Goal: Task Accomplishment & Management: Complete application form

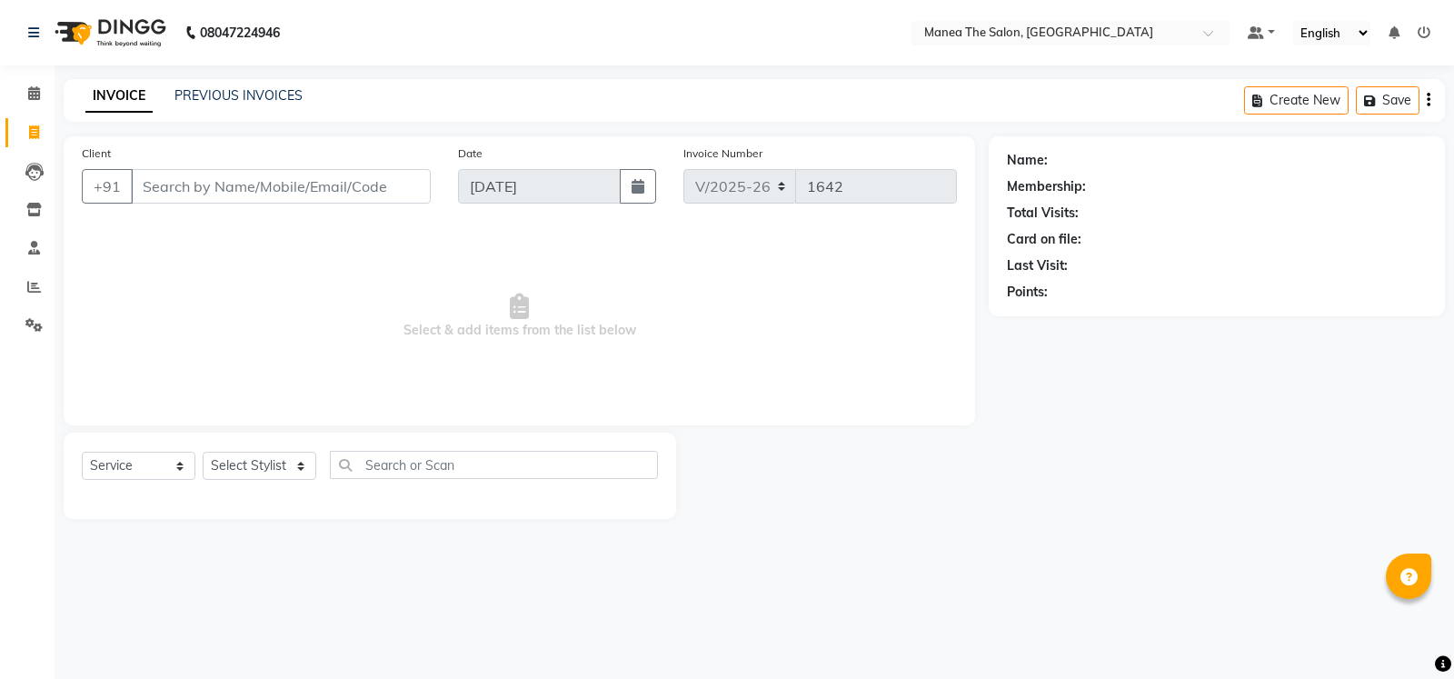
select select "5514"
select select "service"
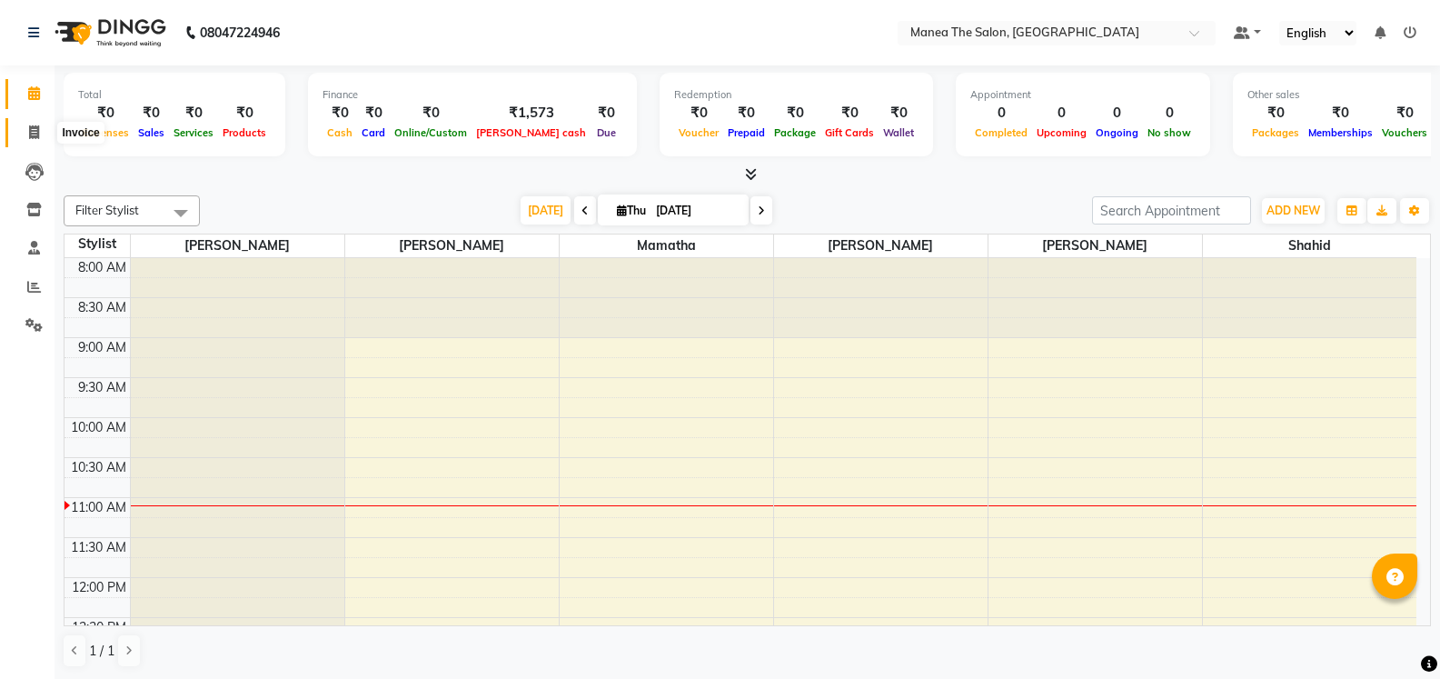
click at [35, 134] on icon at bounding box center [34, 132] width 10 height 14
select select "service"
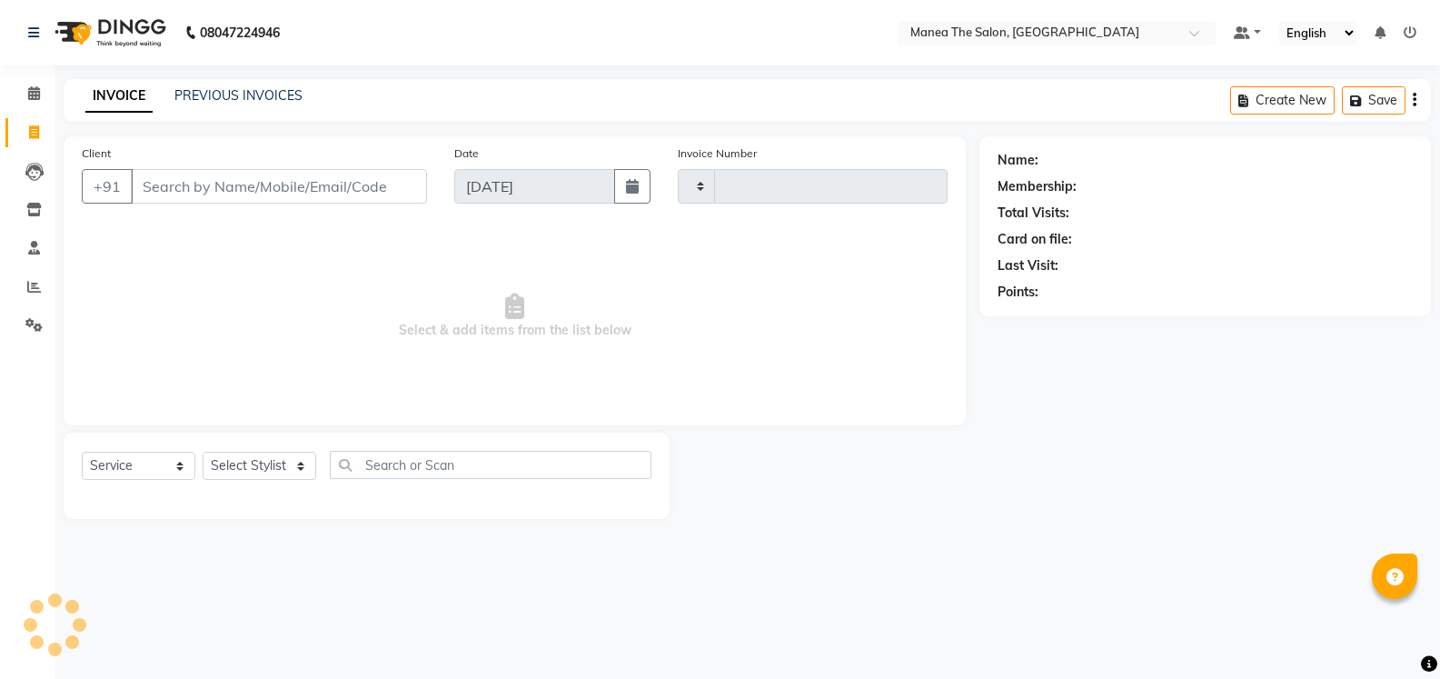
type input "1642"
select select "5514"
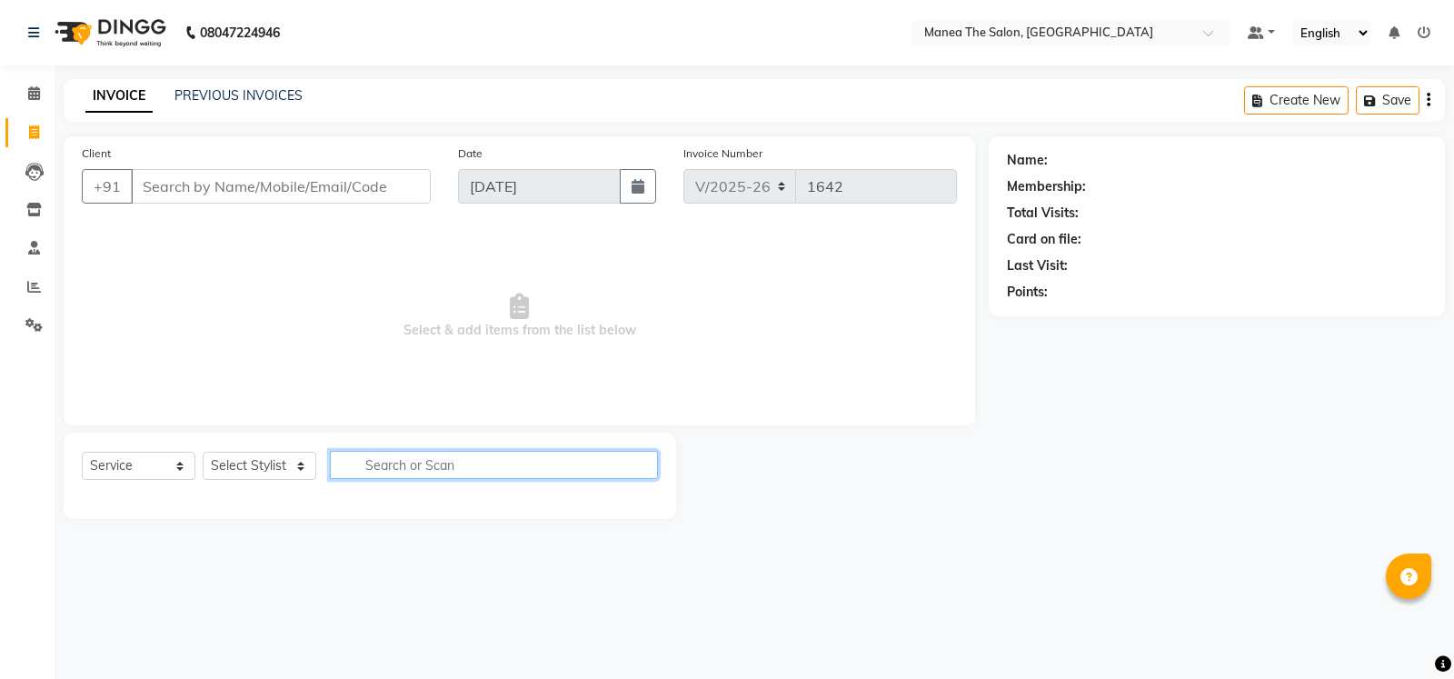
click at [392, 465] on input "text" at bounding box center [494, 465] width 328 height 28
type input "h"
click at [418, 475] on input "h" at bounding box center [481, 465] width 303 height 28
type input "ey"
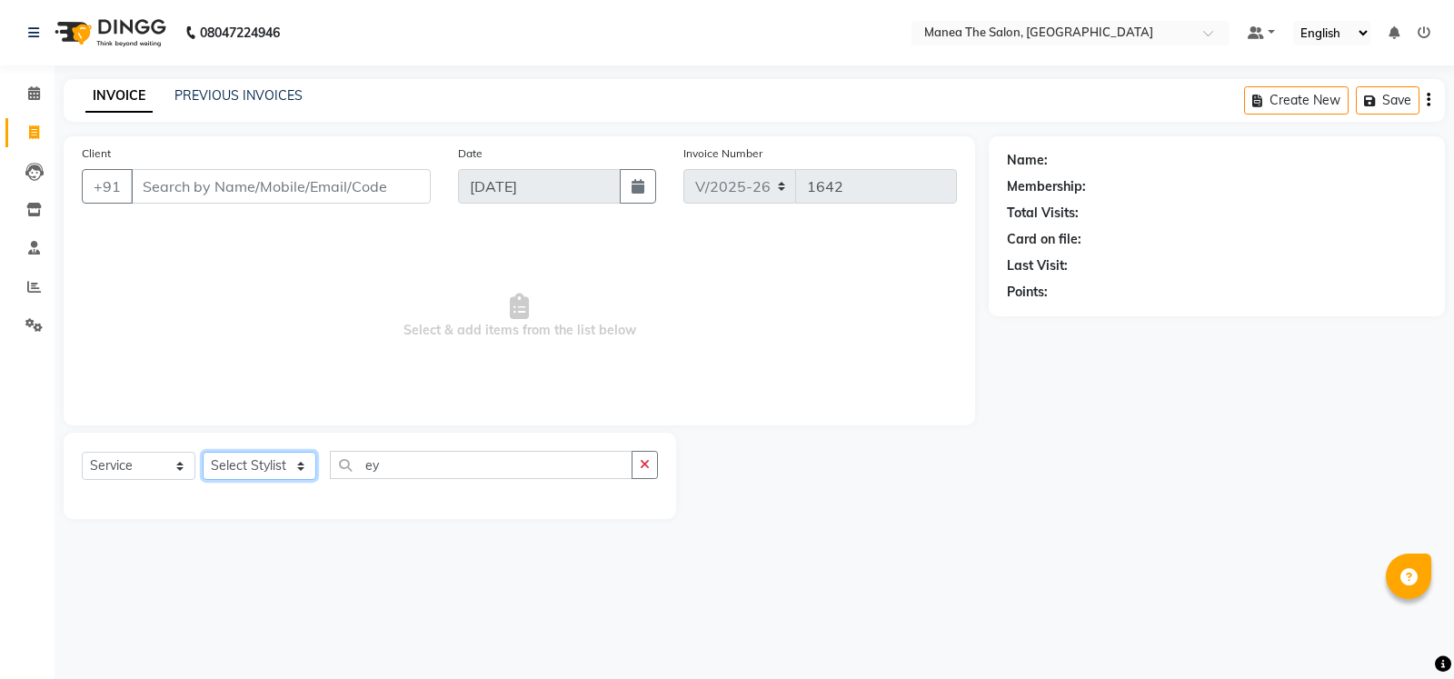
click at [290, 454] on select "Select Stylist Mamatha Monalika Nikhitha Rehan Ali Satya Kalagara Shahid Sita N…" at bounding box center [260, 466] width 114 height 28
select select "90670"
click at [203, 452] on select "Select Stylist Mamatha Monalika Nikhitha Rehan Ali Satya Kalagara Shahid Sita N…" at bounding box center [260, 466] width 114 height 28
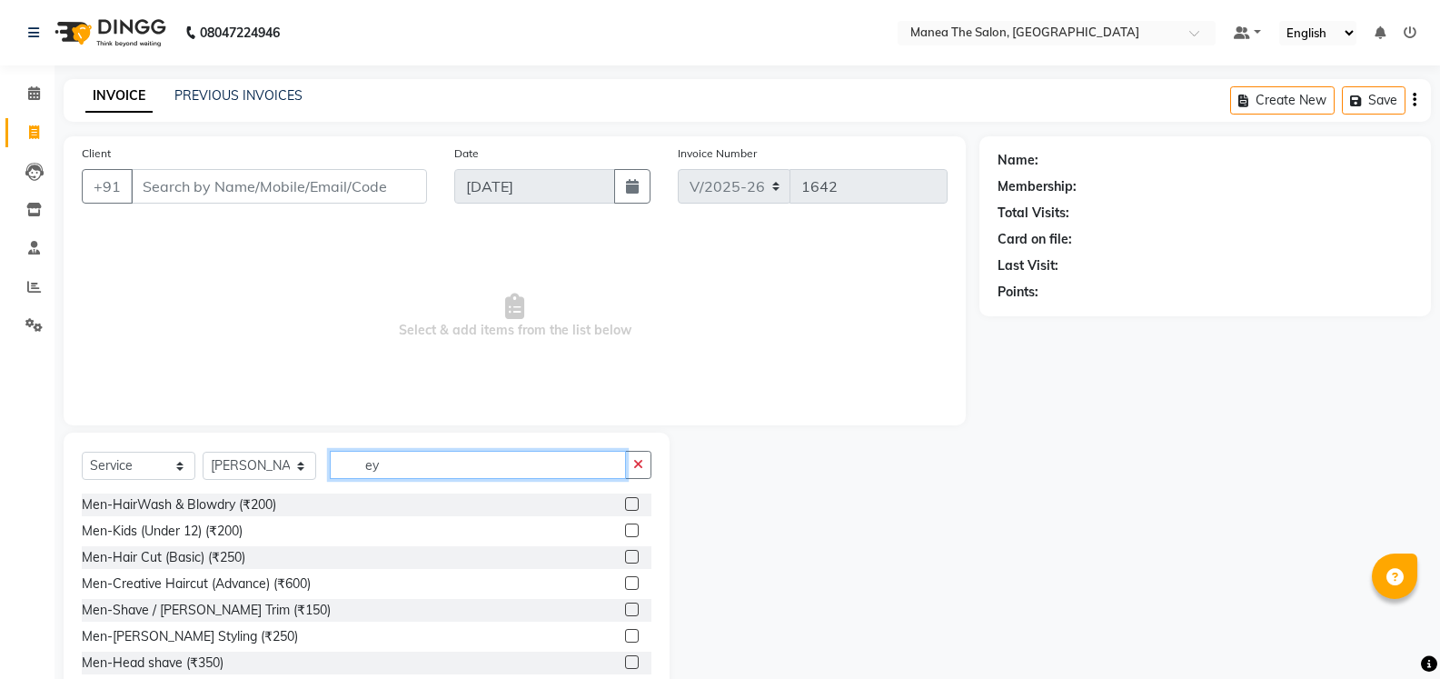
click at [430, 467] on input "ey" at bounding box center [478, 465] width 296 height 28
type input "e"
click at [287, 471] on select "Select Stylist Mamatha Monalika Nikhitha Rehan Ali Satya Kalagara Shahid Sita N…" at bounding box center [260, 466] width 114 height 28
select select "37708"
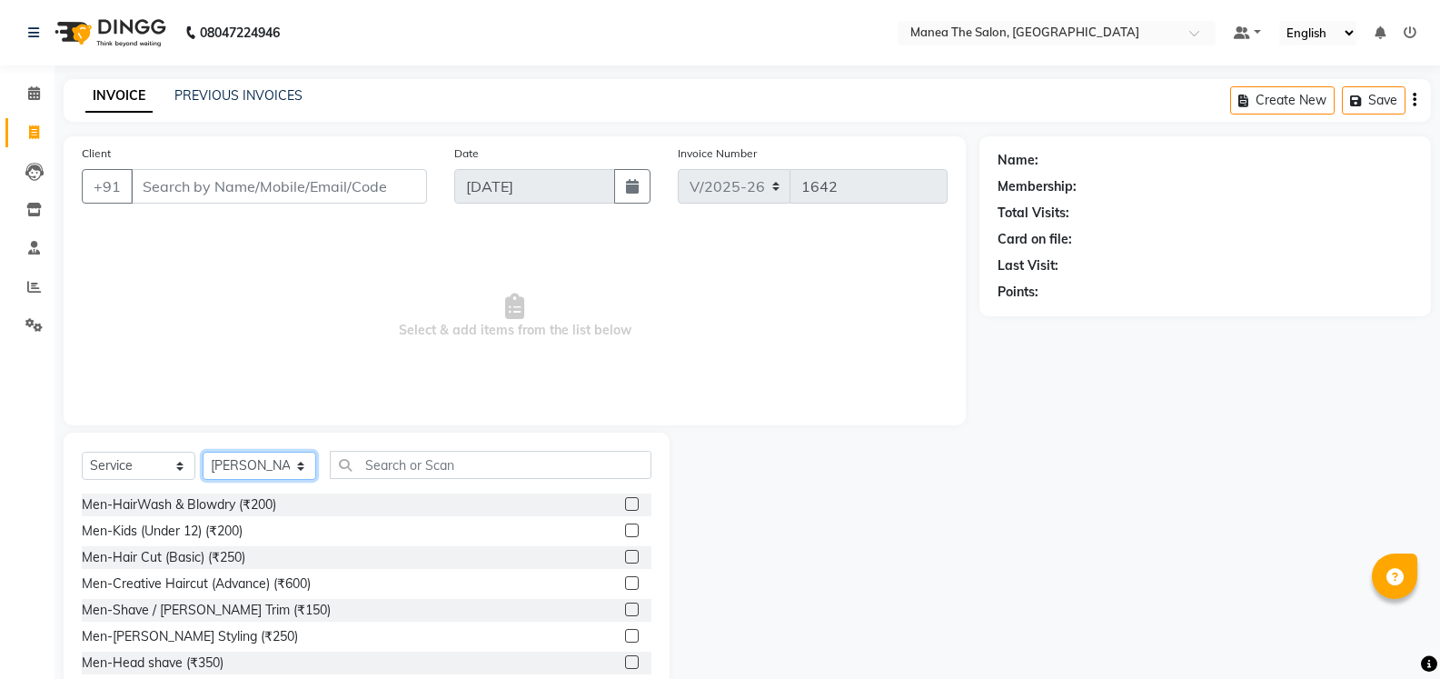
click at [203, 452] on select "Select Stylist Mamatha Monalika Nikhitha Rehan Ali Satya Kalagara Shahid Sita N…" at bounding box center [260, 466] width 114 height 28
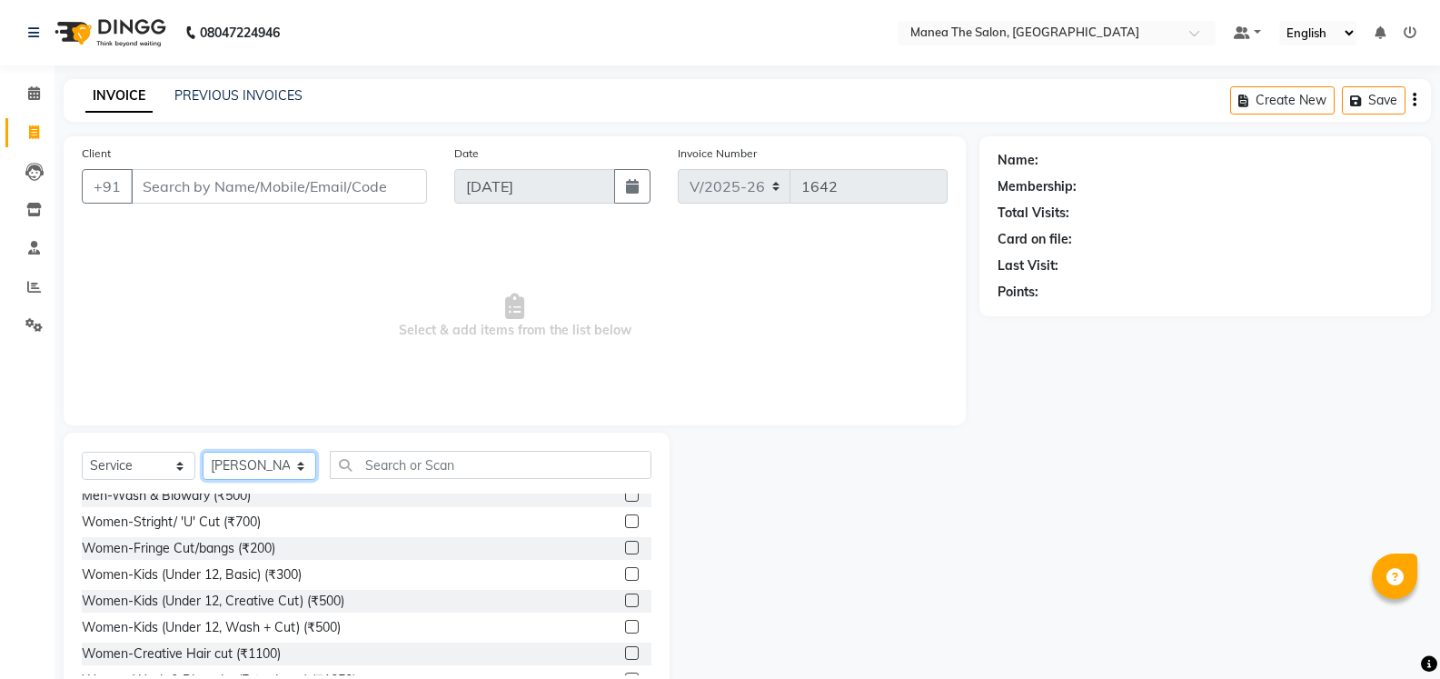
scroll to position [363, 0]
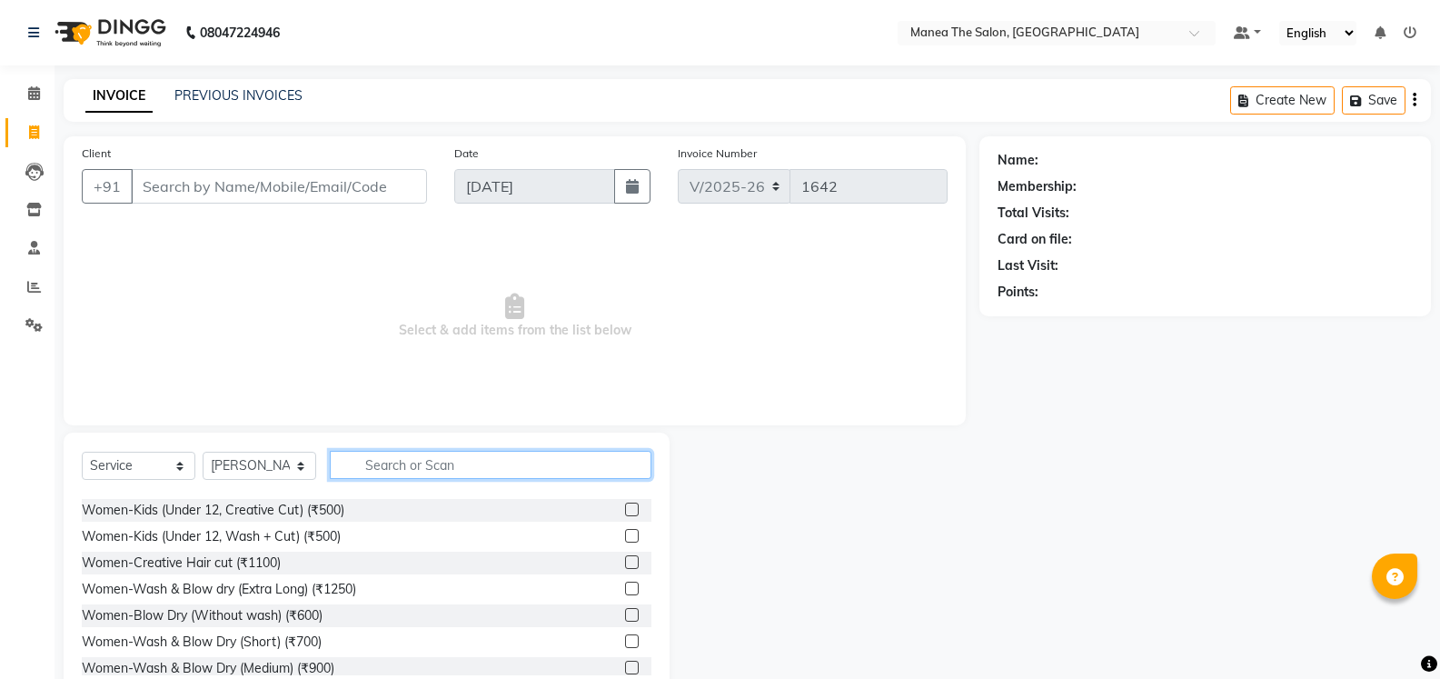
click at [384, 468] on input "text" at bounding box center [491, 465] width 322 height 28
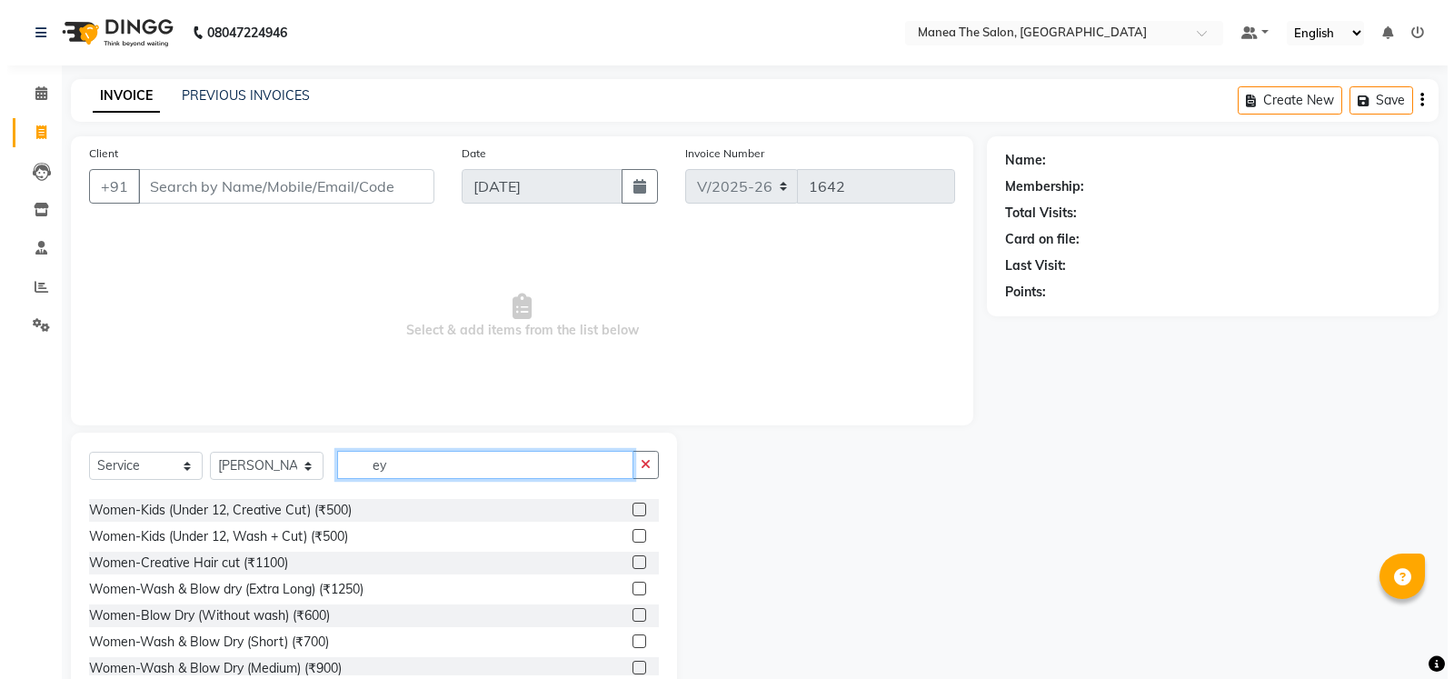
scroll to position [3, 0]
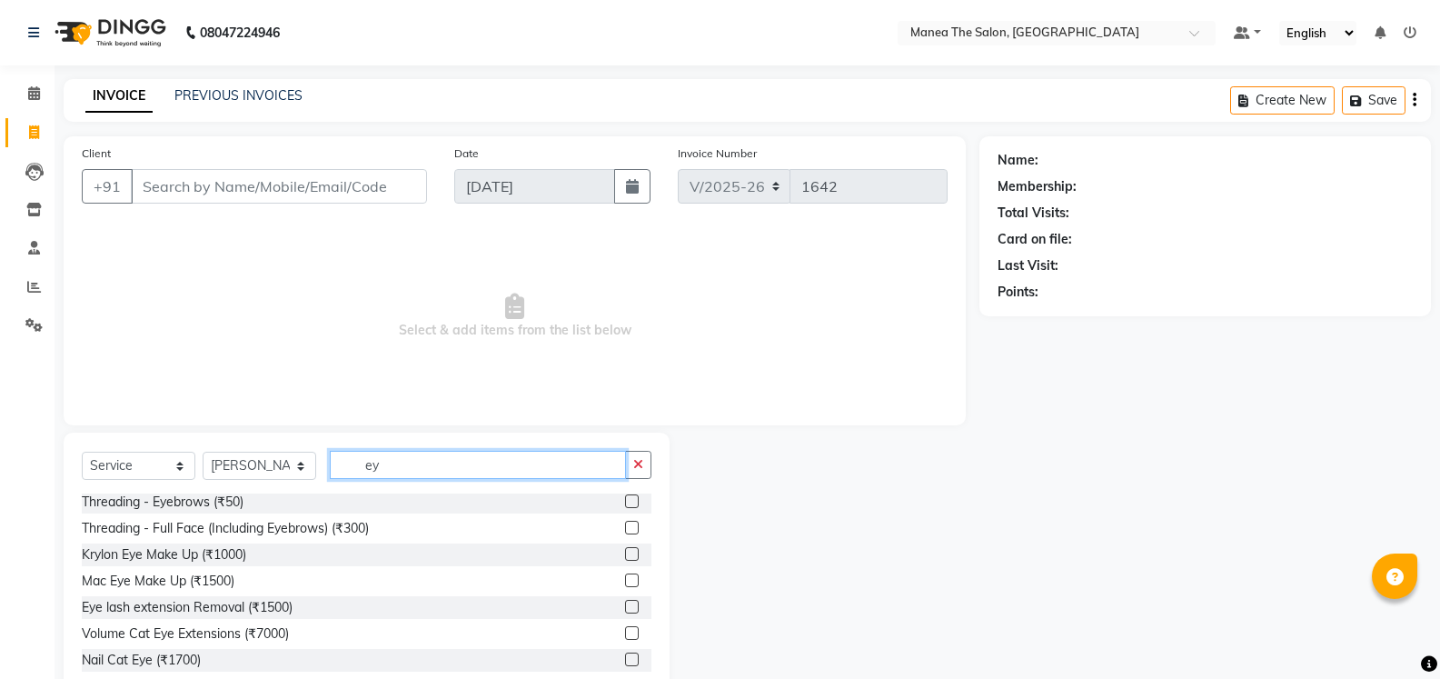
type input "e"
click at [444, 461] on input "text" at bounding box center [491, 465] width 322 height 28
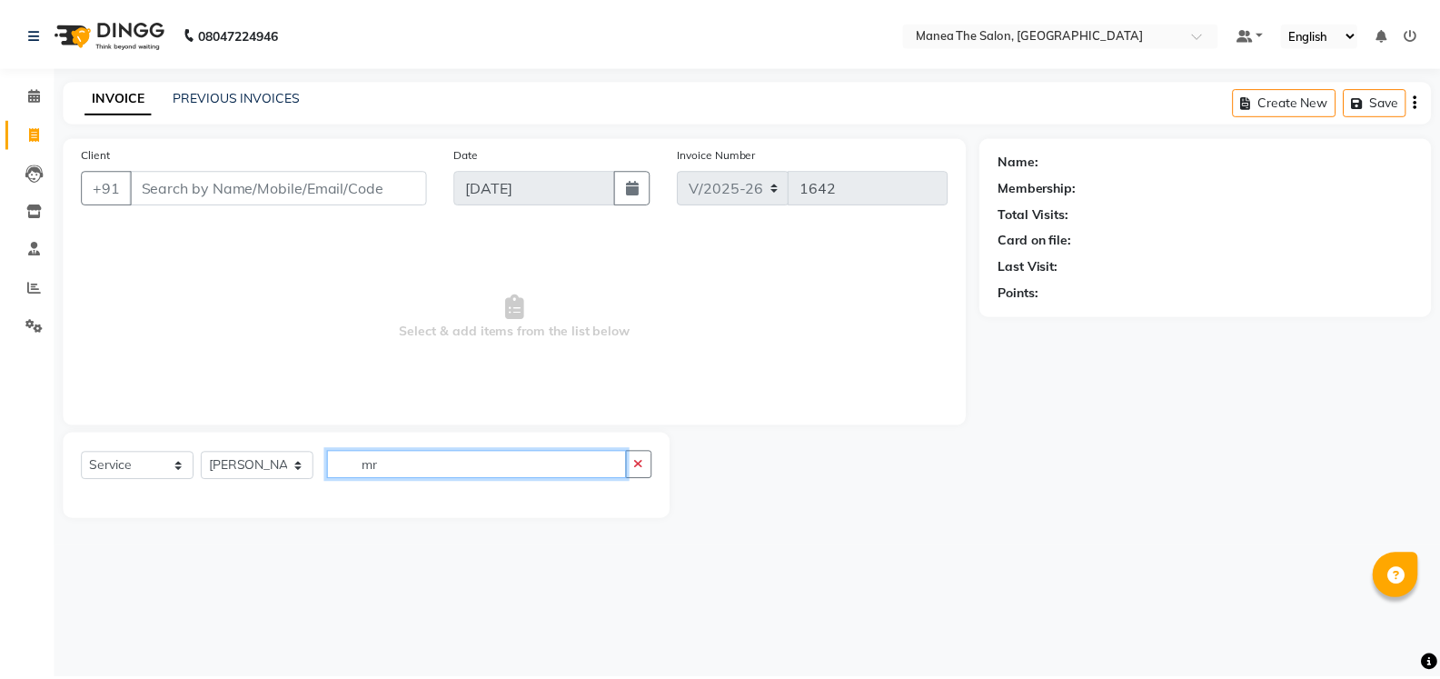
scroll to position [0, 0]
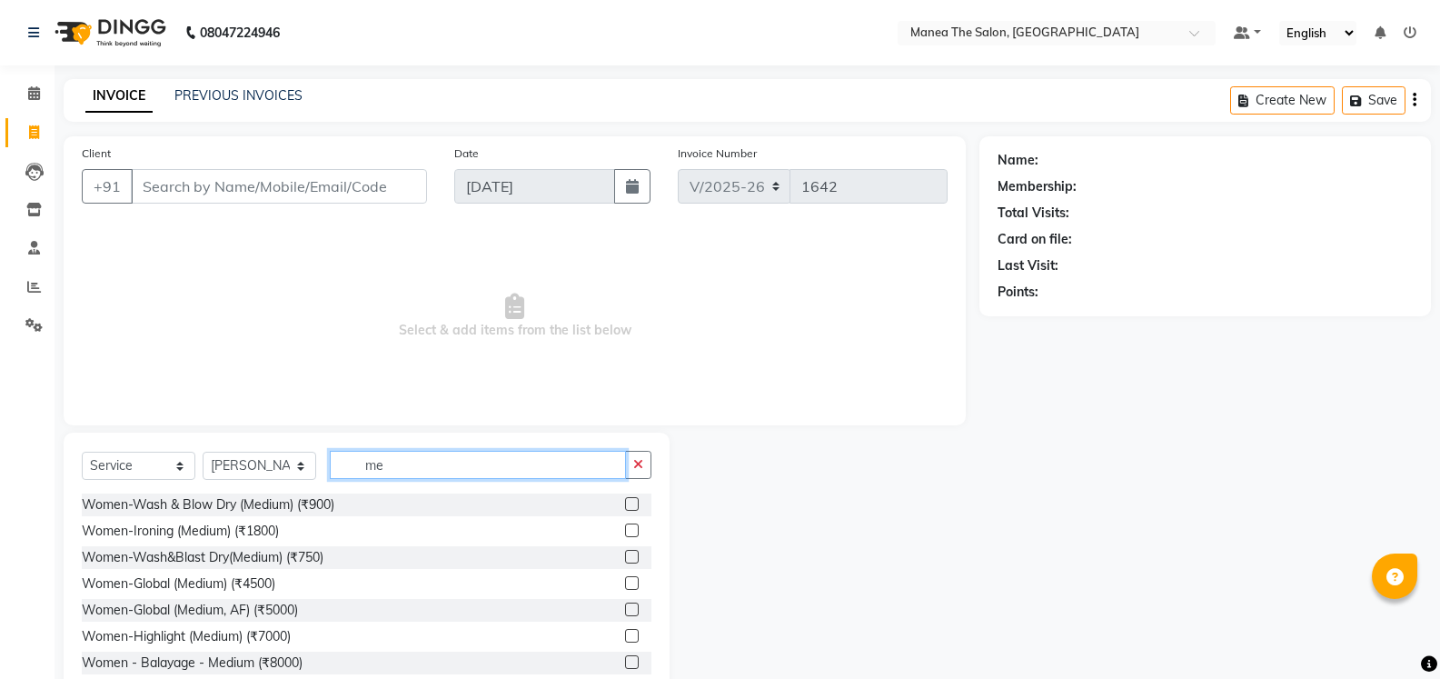
type input "m"
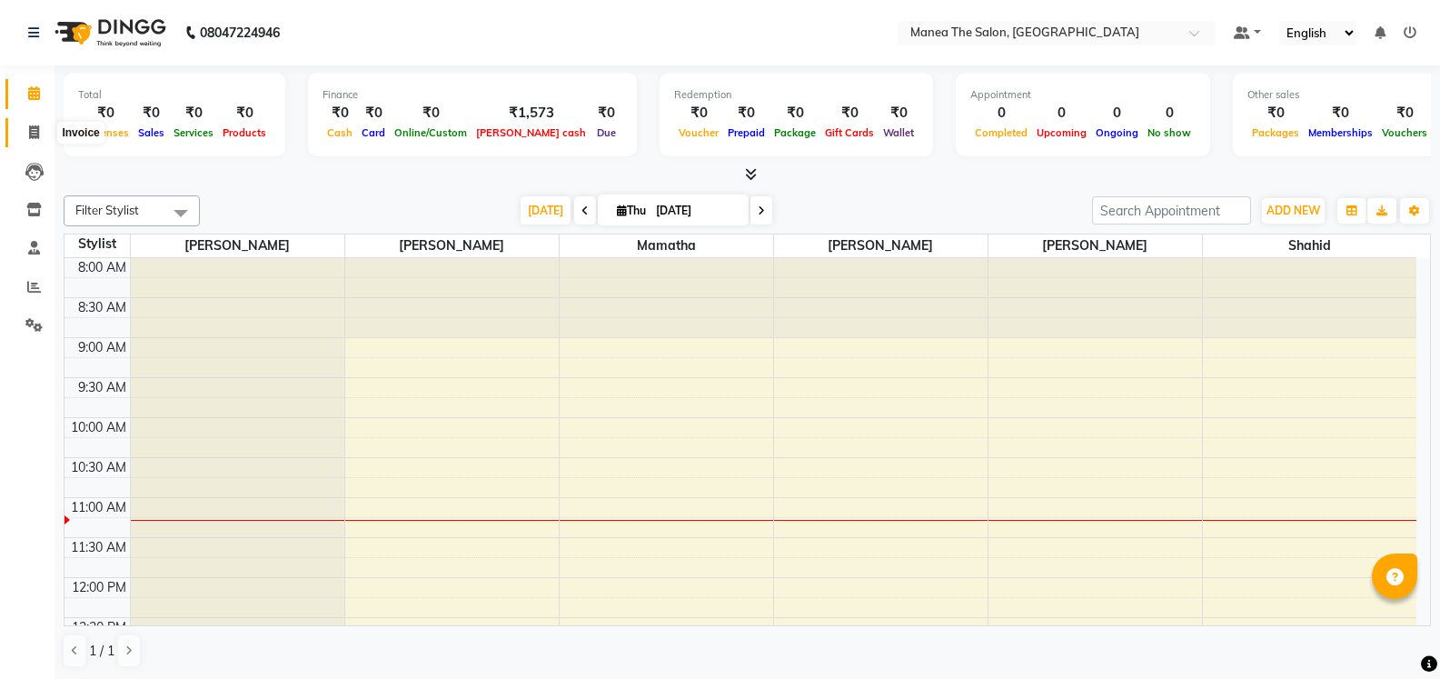
click at [36, 125] on icon at bounding box center [34, 132] width 10 height 14
select select "5514"
select select "service"
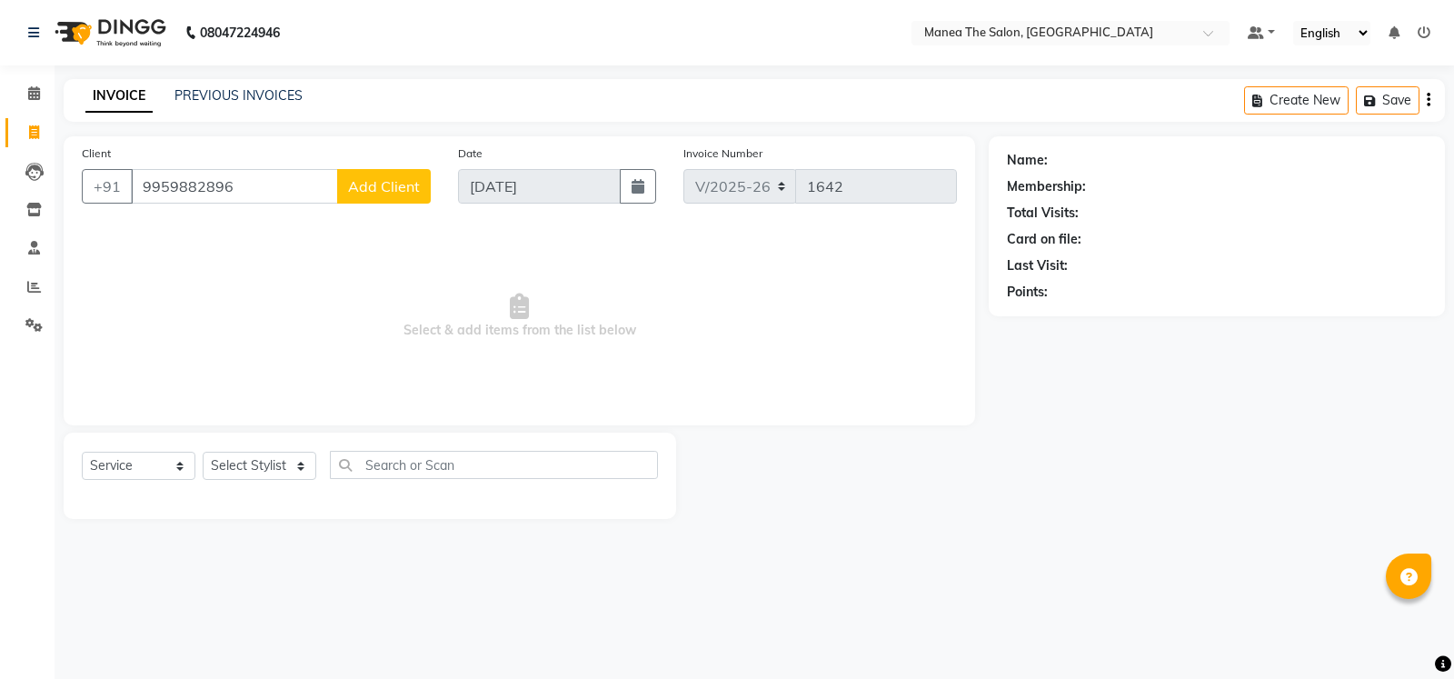
click at [164, 186] on input "9959882896" at bounding box center [234, 186] width 207 height 35
type input "9959882896"
click at [393, 182] on span "Add Client" at bounding box center [384, 186] width 72 height 18
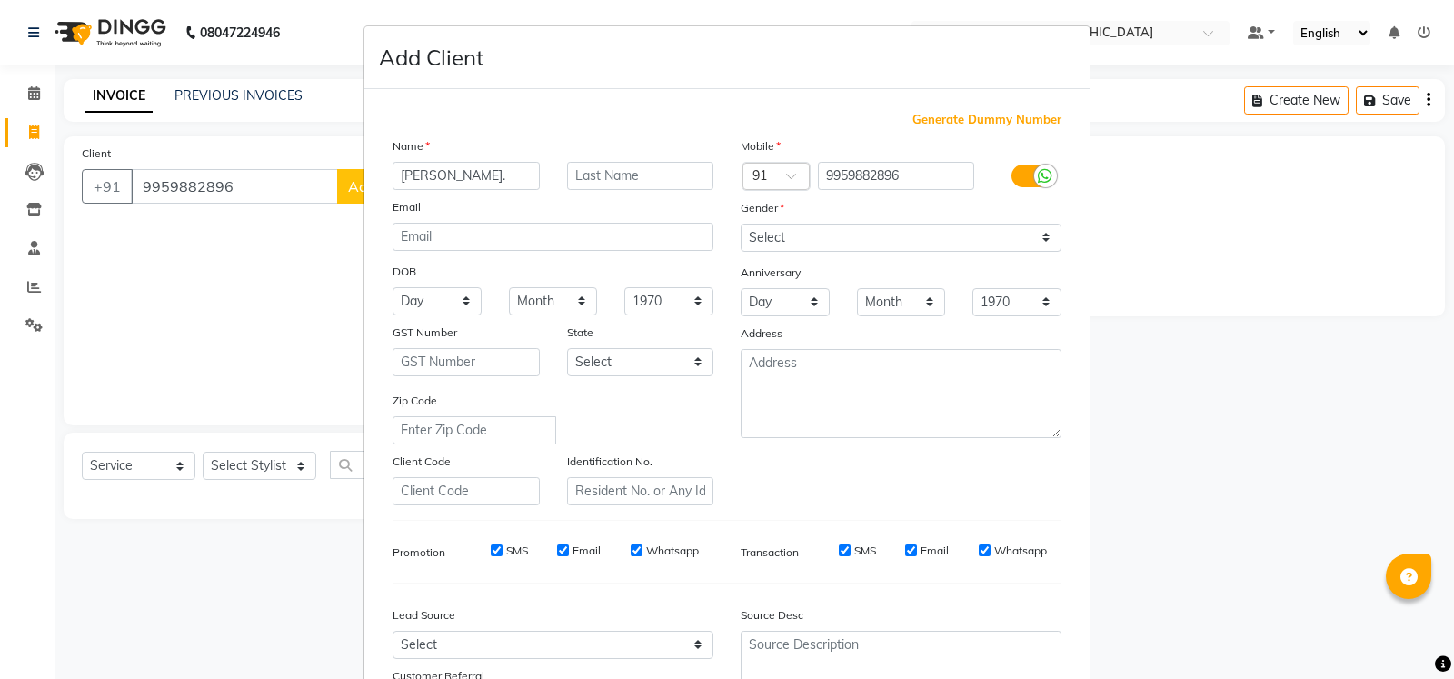
type input "keerti."
click at [822, 234] on select "Select Male Female Other Prefer Not To Say" at bounding box center [901, 238] width 321 height 28
select select "female"
click at [741, 224] on select "Select Male Female Other Prefer Not To Say" at bounding box center [901, 238] width 321 height 28
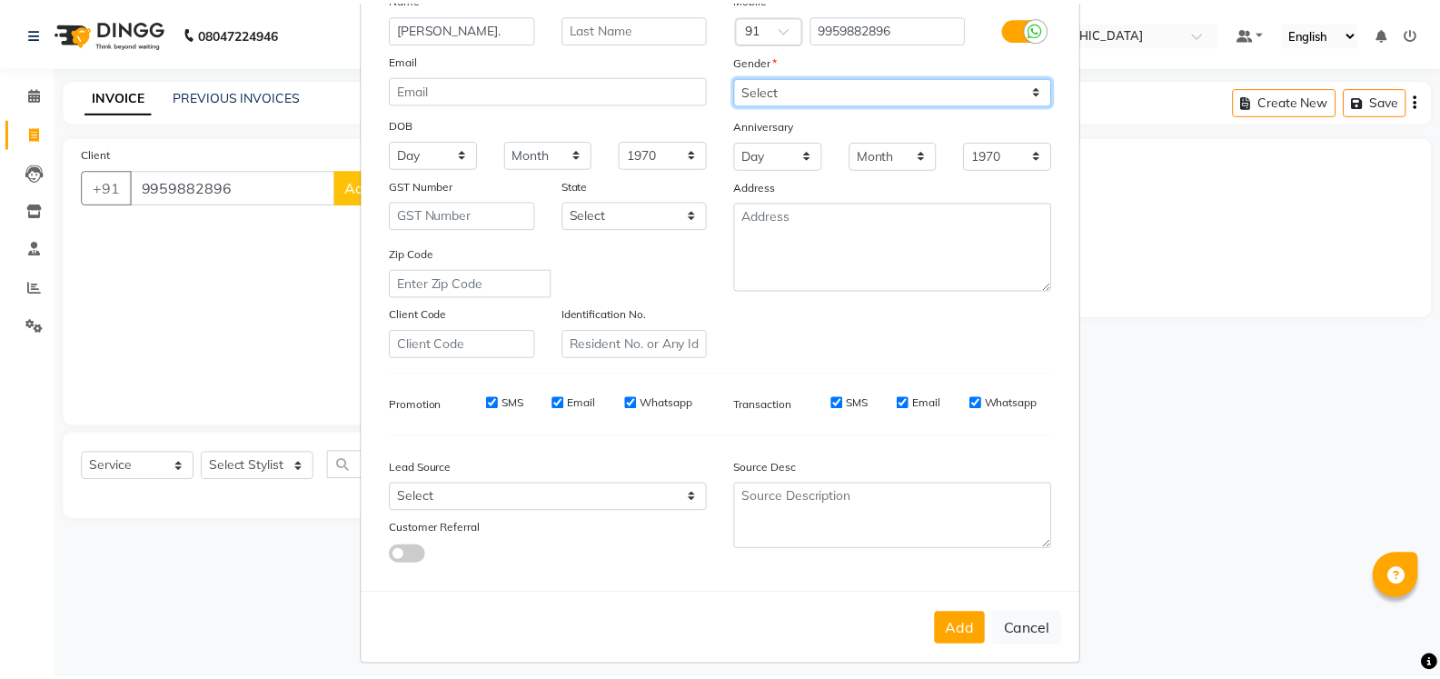
scroll to position [160, 0]
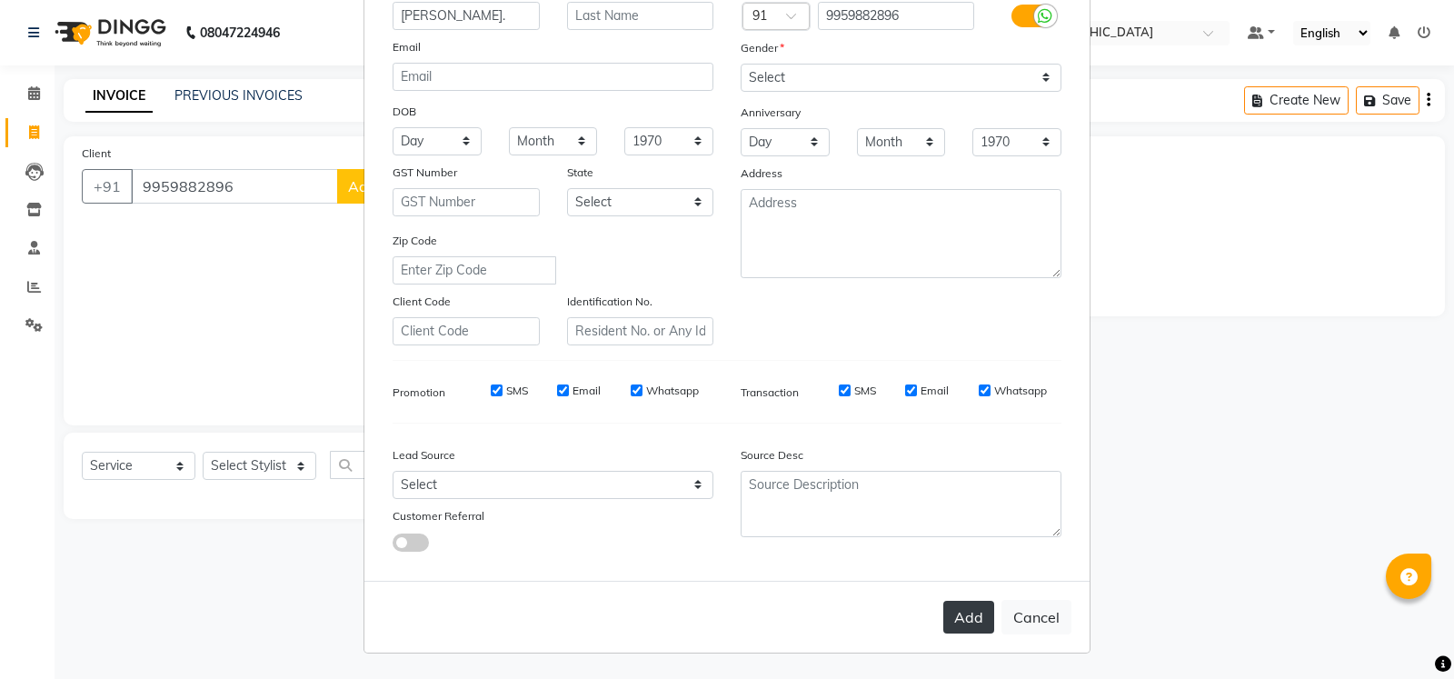
click at [951, 610] on button "Add" at bounding box center [968, 617] width 51 height 33
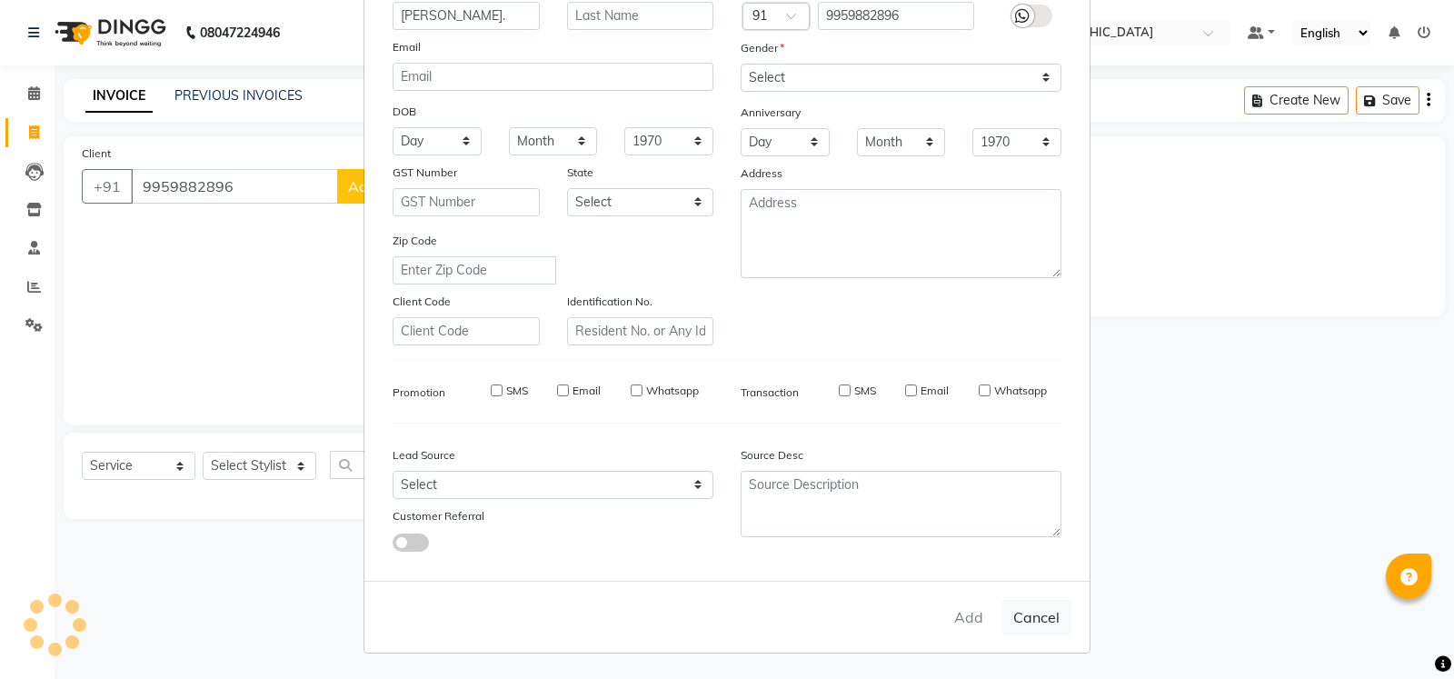
type input "99******96"
select select
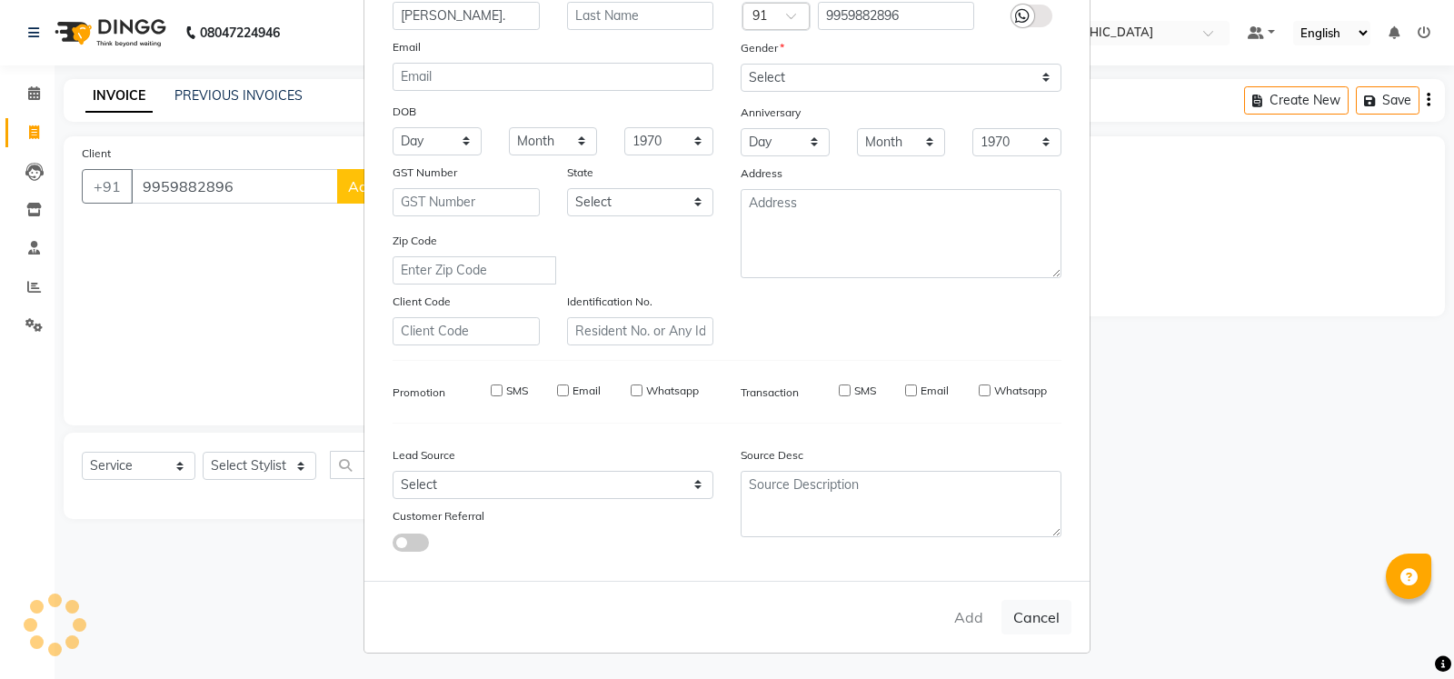
select select
checkbox input "false"
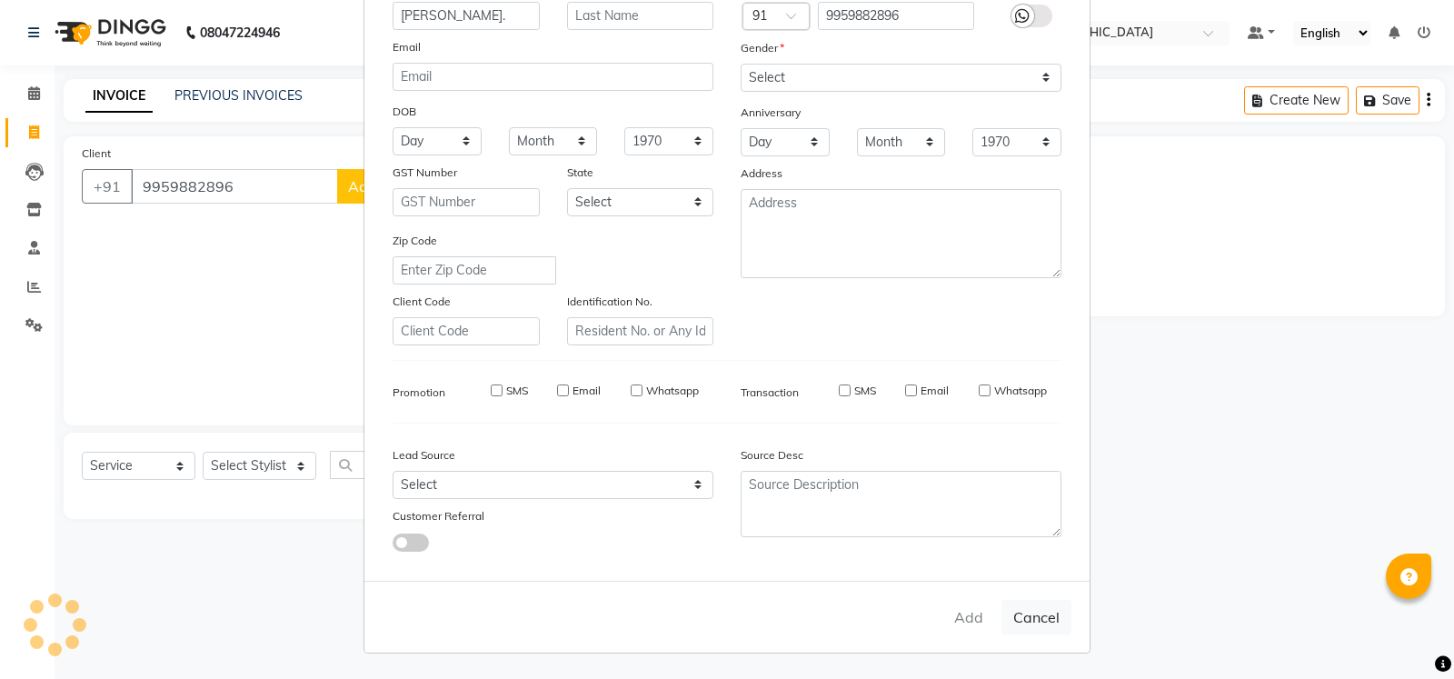
checkbox input "false"
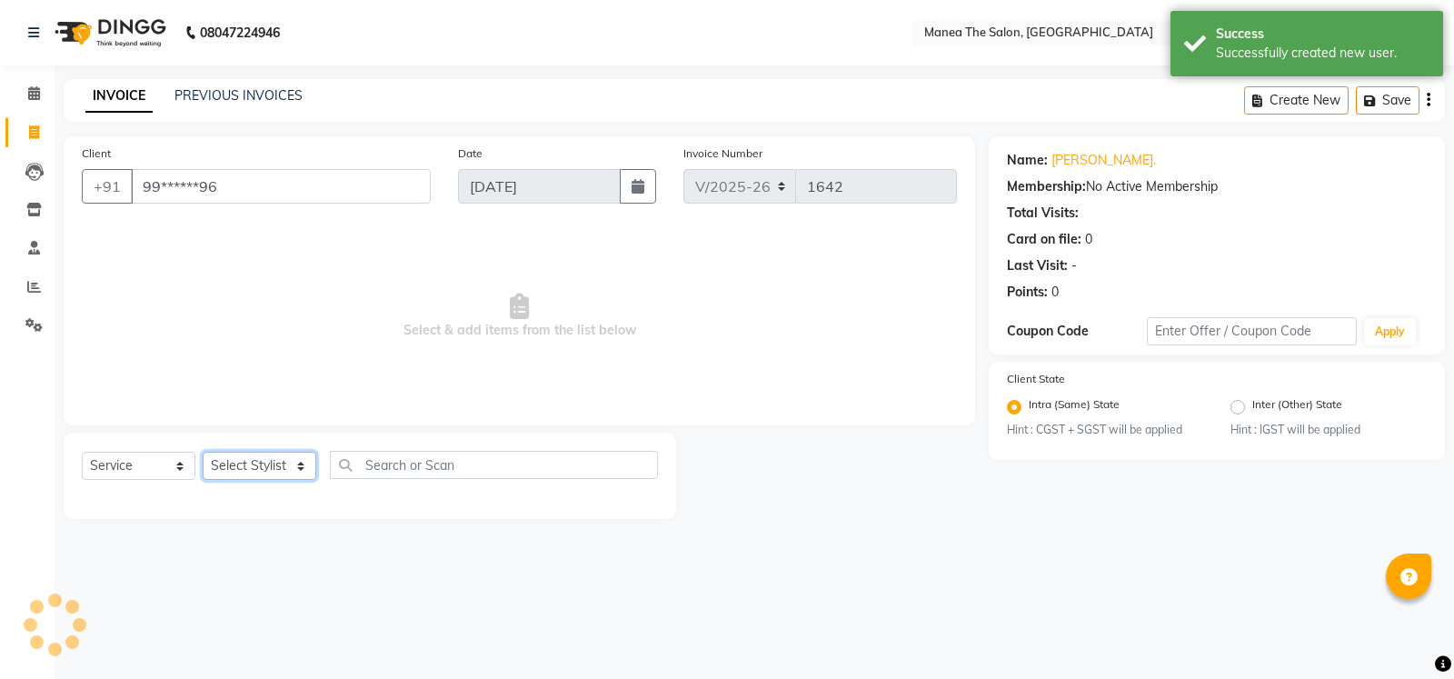
click at [294, 467] on select "Select Stylist Mamatha Monalika Nikhitha Rehan Ali Satya Kalagara Shahid Sita N…" at bounding box center [260, 466] width 114 height 28
select select "90670"
click at [203, 452] on select "Select Stylist Mamatha Monalika Nikhitha Rehan Ali Satya Kalagara Shahid Sita N…" at bounding box center [260, 466] width 114 height 28
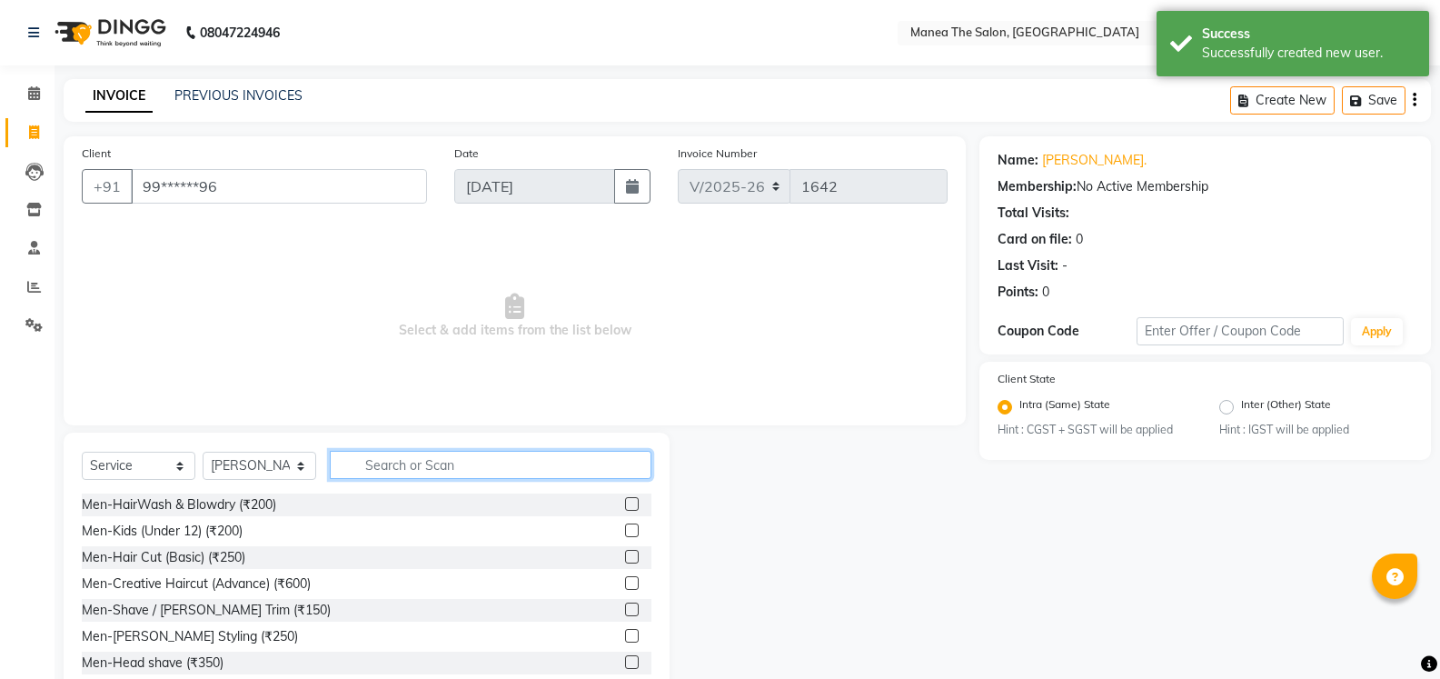
click at [368, 462] on input "text" at bounding box center [491, 465] width 322 height 28
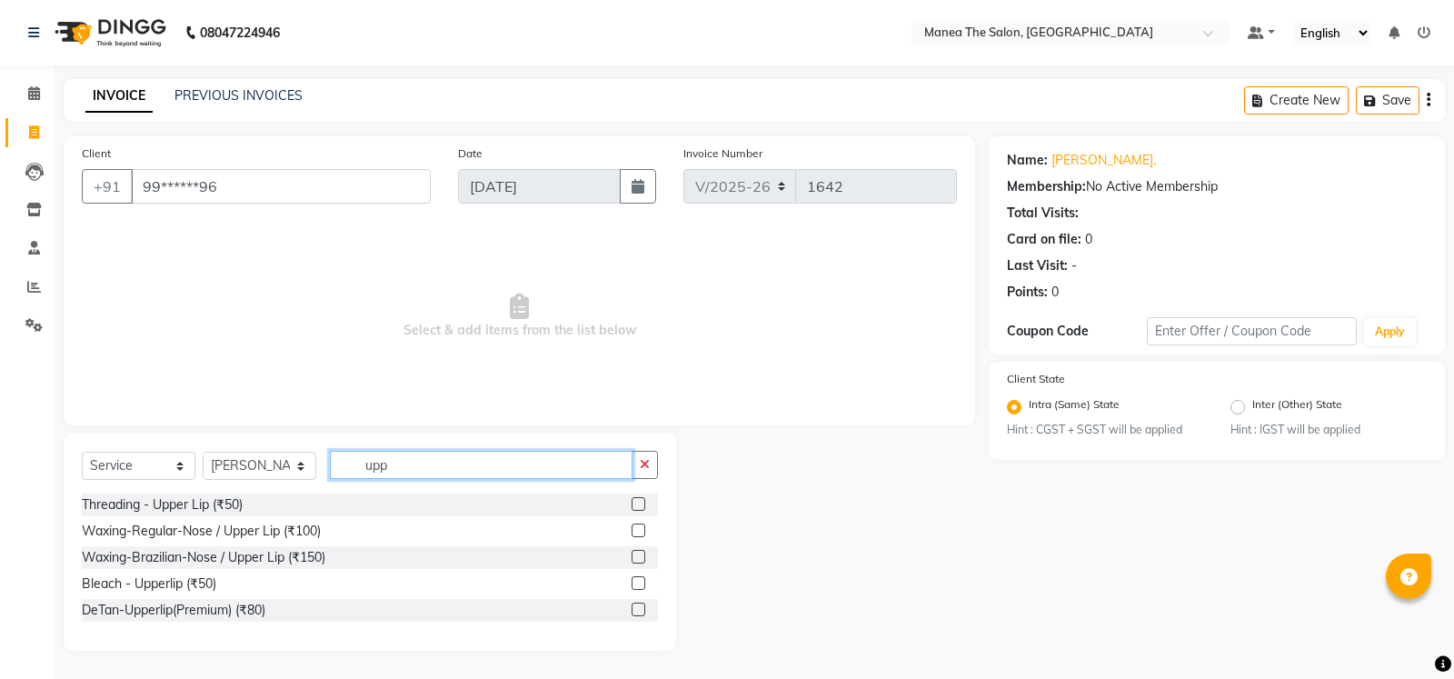
type input "upp"
click at [636, 503] on label at bounding box center [639, 504] width 14 height 14
click at [636, 503] on input "checkbox" at bounding box center [638, 505] width 12 height 12
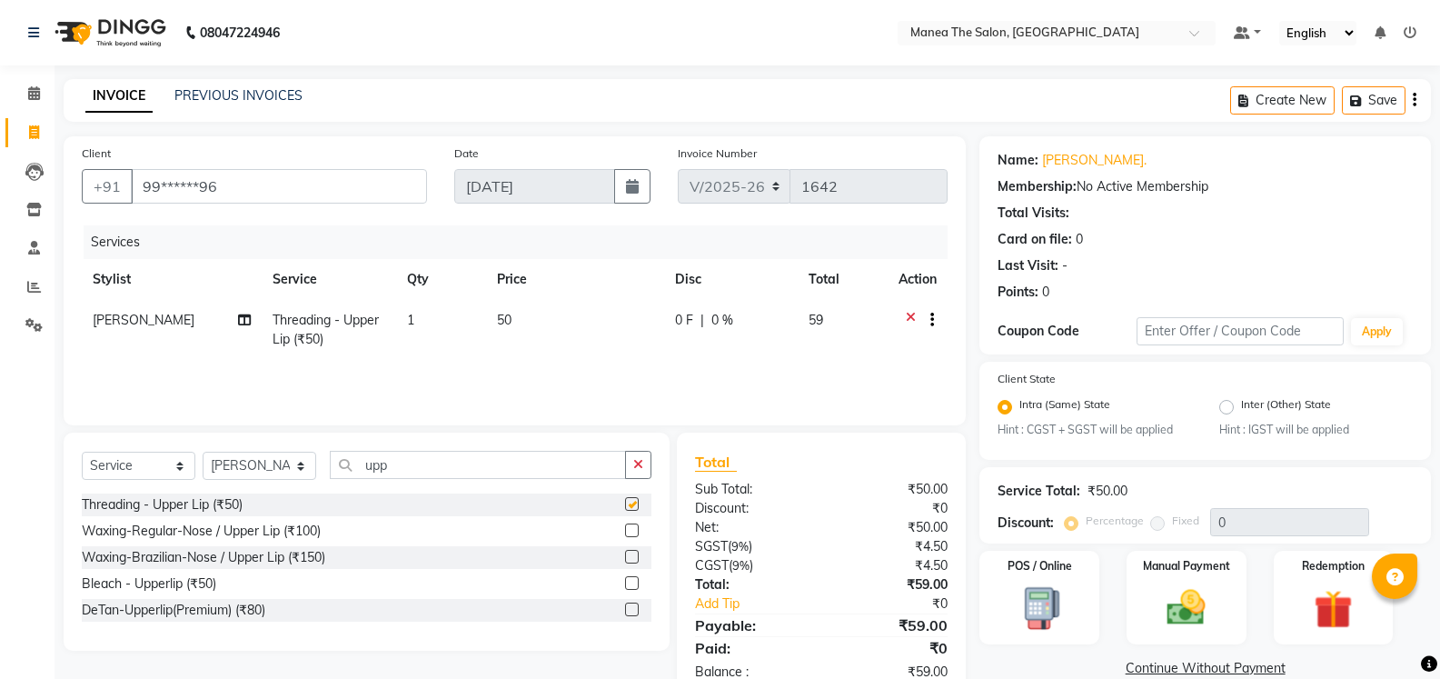
checkbox input "false"
click at [594, 472] on input "upp" at bounding box center [478, 465] width 296 height 28
click at [641, 471] on button "button" at bounding box center [638, 465] width 26 height 28
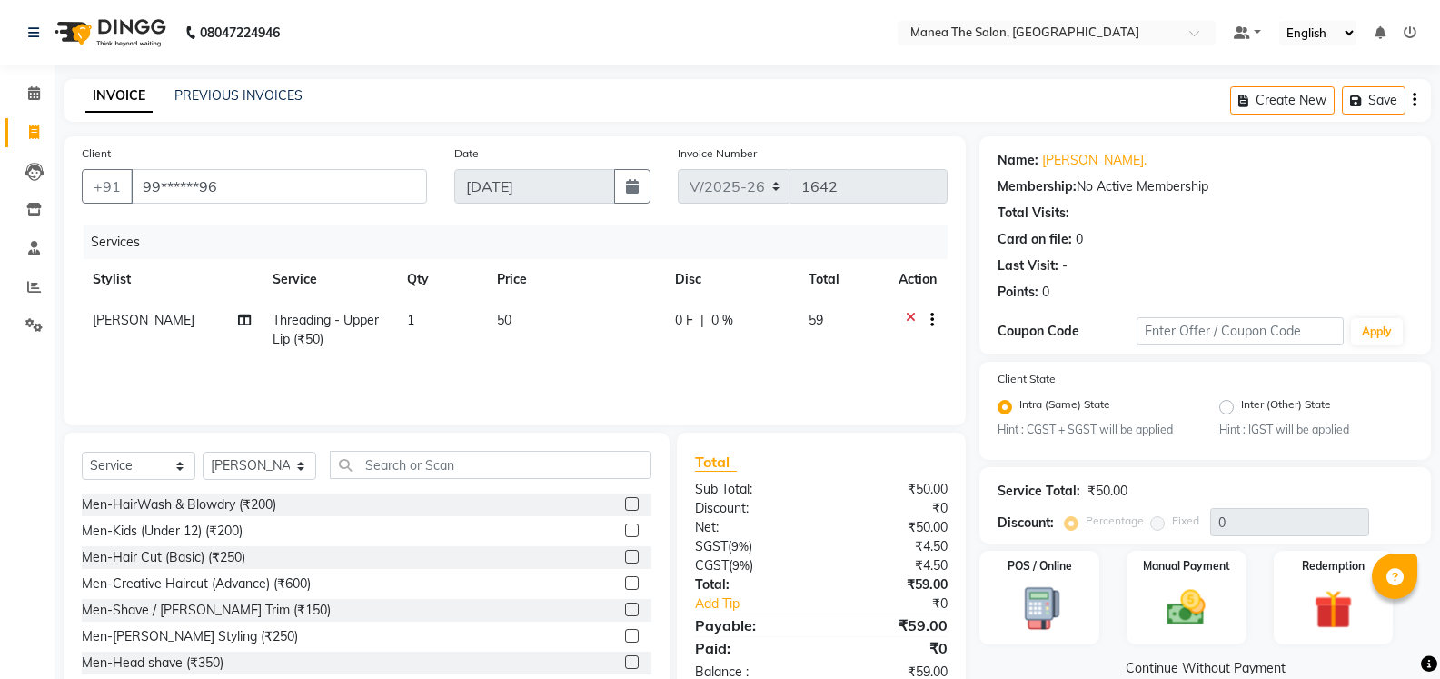
click at [563, 449] on div "Select Service Product Membership Package Voucher Prepaid Gift Card Select Styl…" at bounding box center [367, 567] width 606 height 268
click at [546, 466] on input "text" at bounding box center [491, 465] width 322 height 28
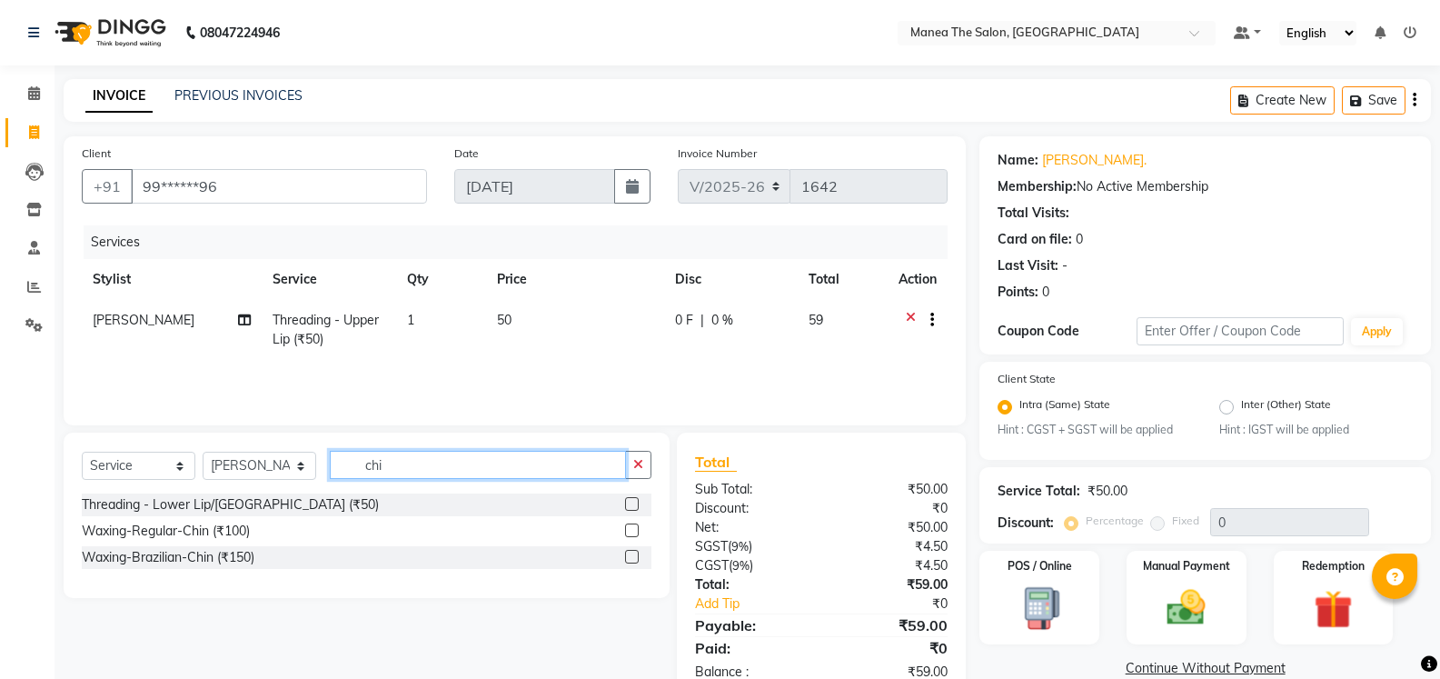
type input "chi"
click at [632, 503] on label at bounding box center [632, 504] width 14 height 14
click at [632, 503] on input "checkbox" at bounding box center [631, 505] width 12 height 12
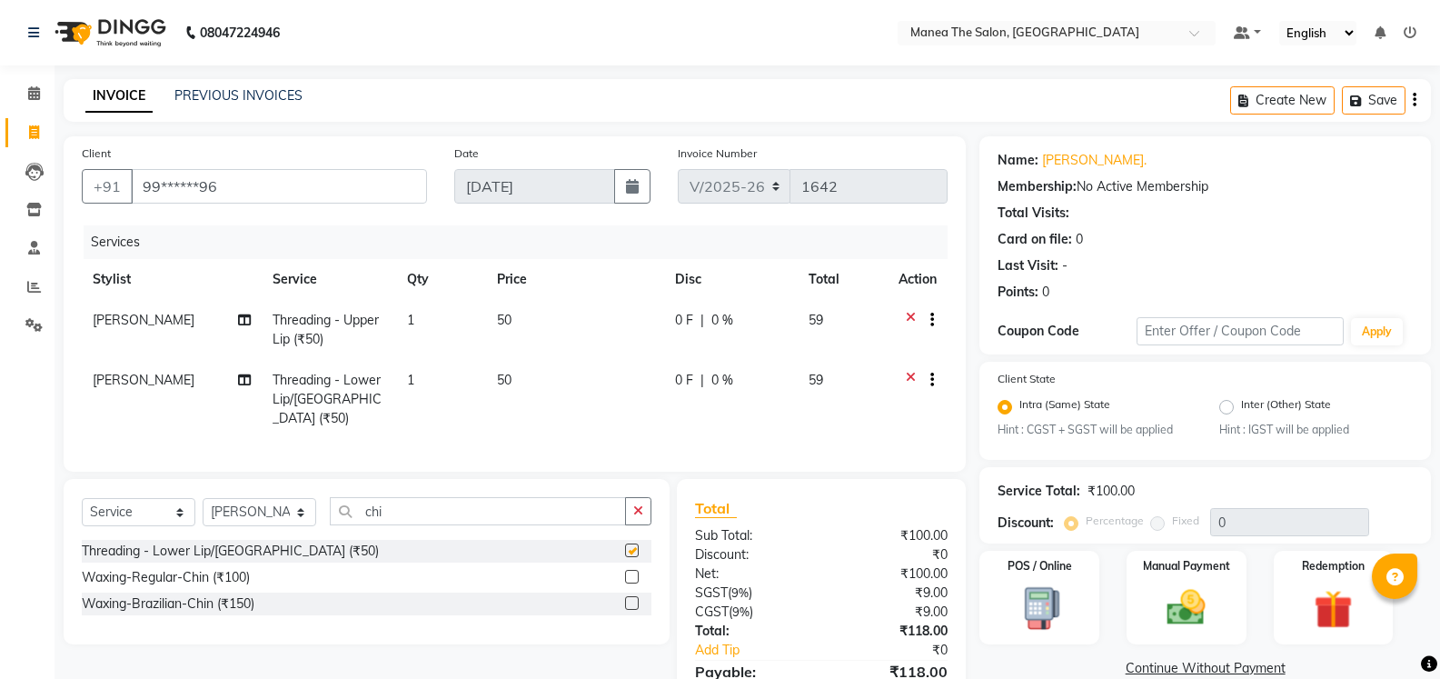
checkbox input "false"
click at [513, 497] on input "chi" at bounding box center [478, 511] width 296 height 28
type input "c"
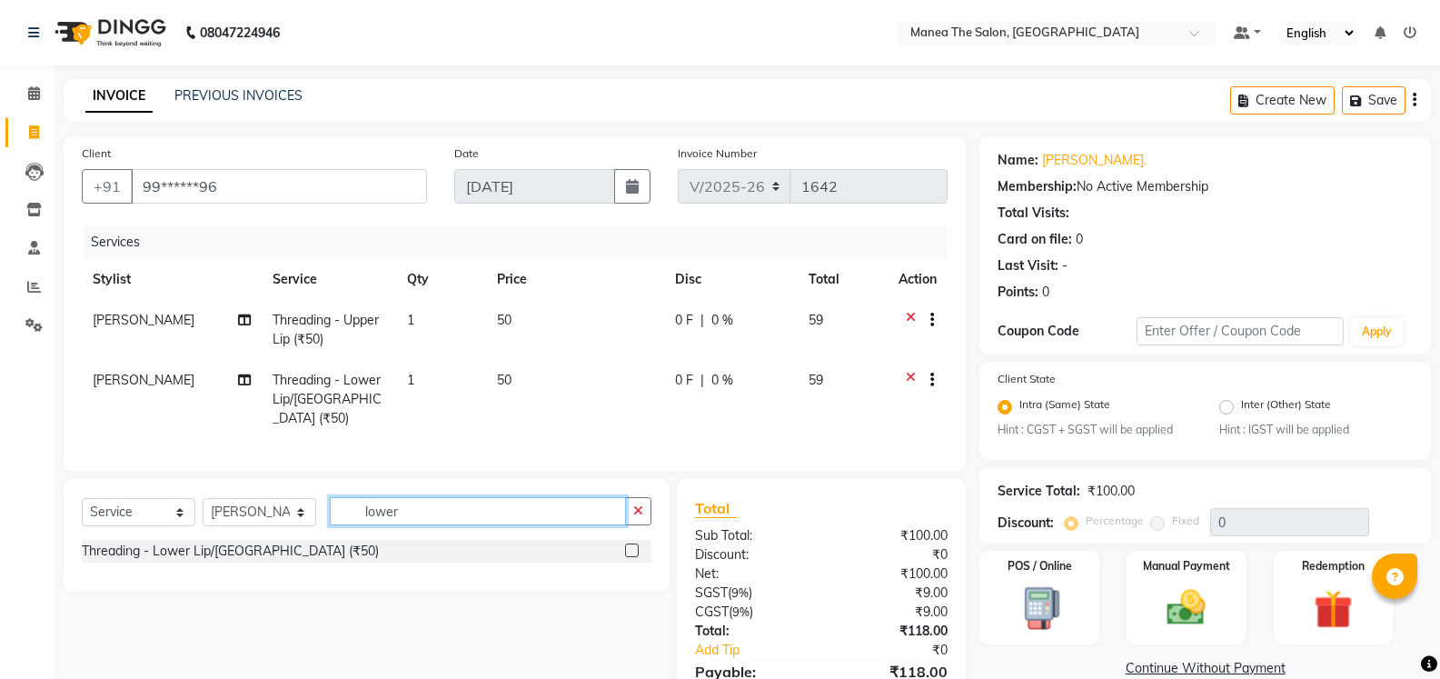
scroll to position [89, 0]
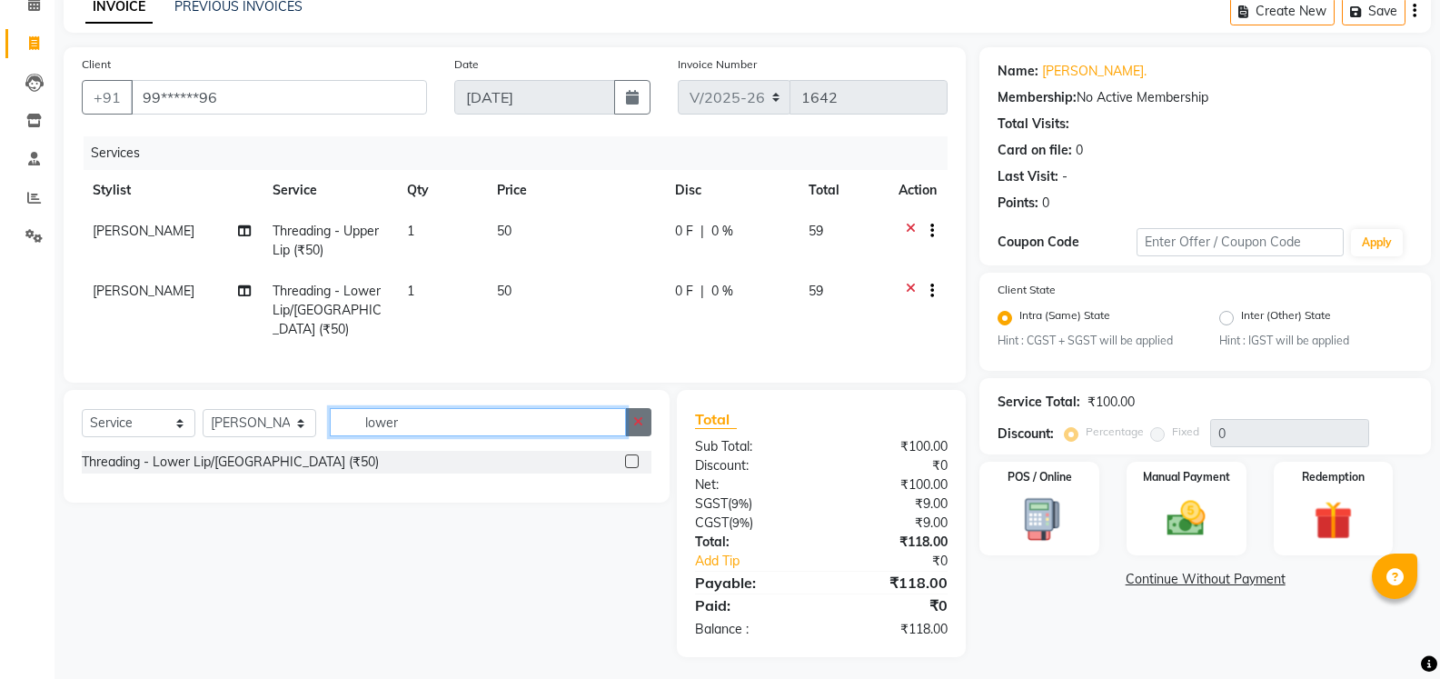
type input "lower"
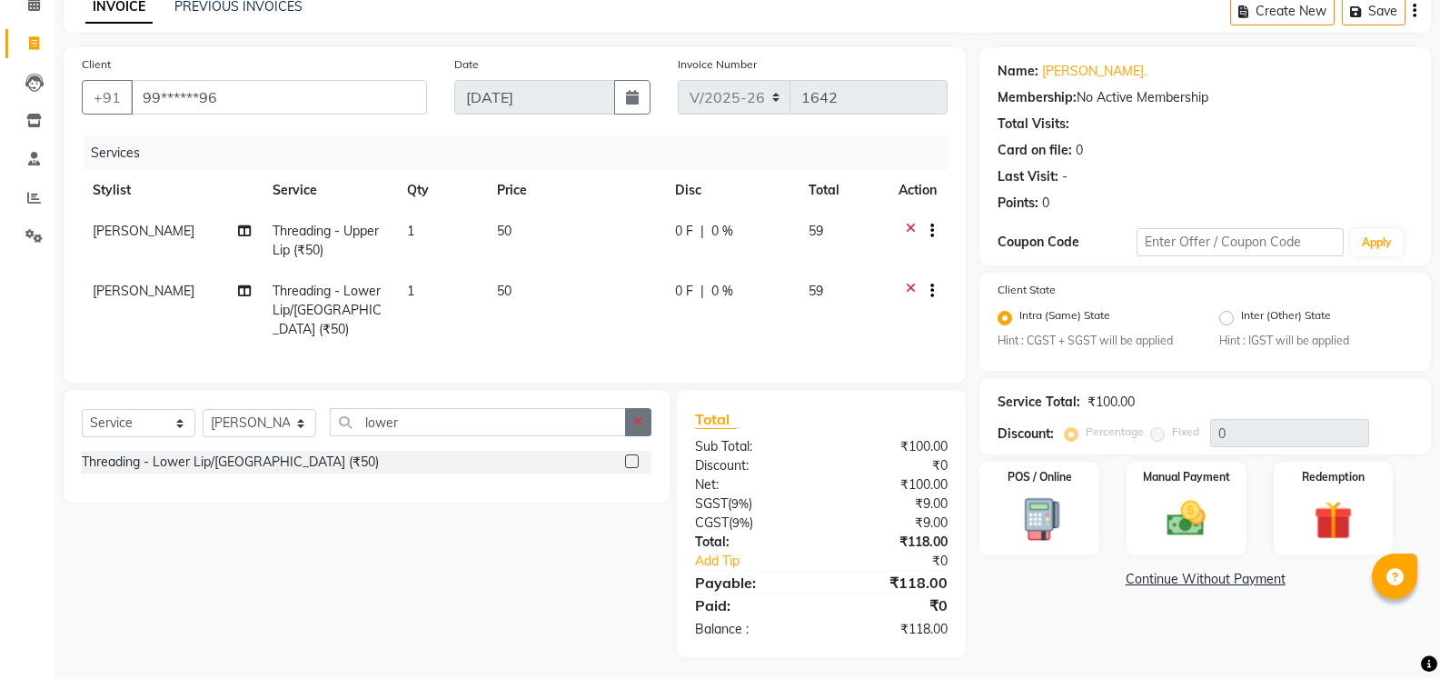
click at [649, 408] on button "button" at bounding box center [638, 422] width 26 height 28
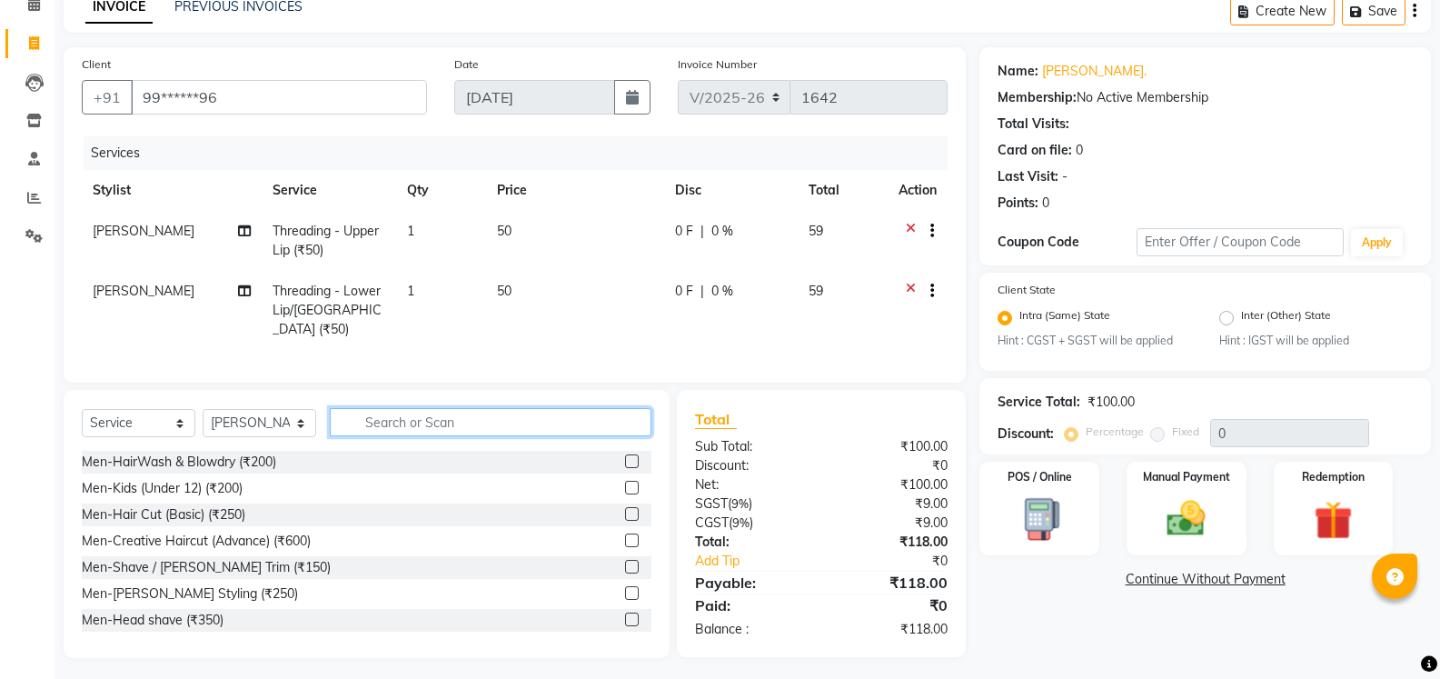
scroll to position [90, 0]
click at [1190, 525] on img at bounding box center [1186, 518] width 65 height 46
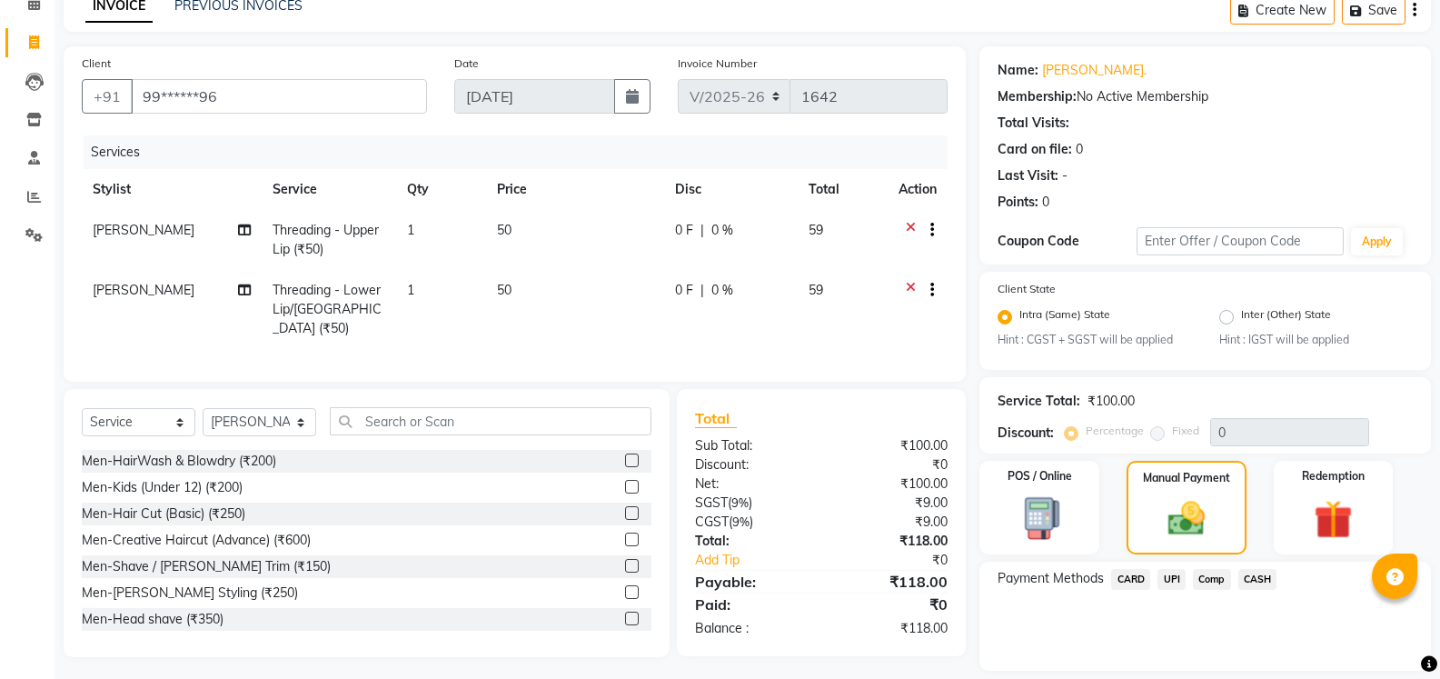
click at [1222, 580] on span "Comp" at bounding box center [1212, 579] width 38 height 21
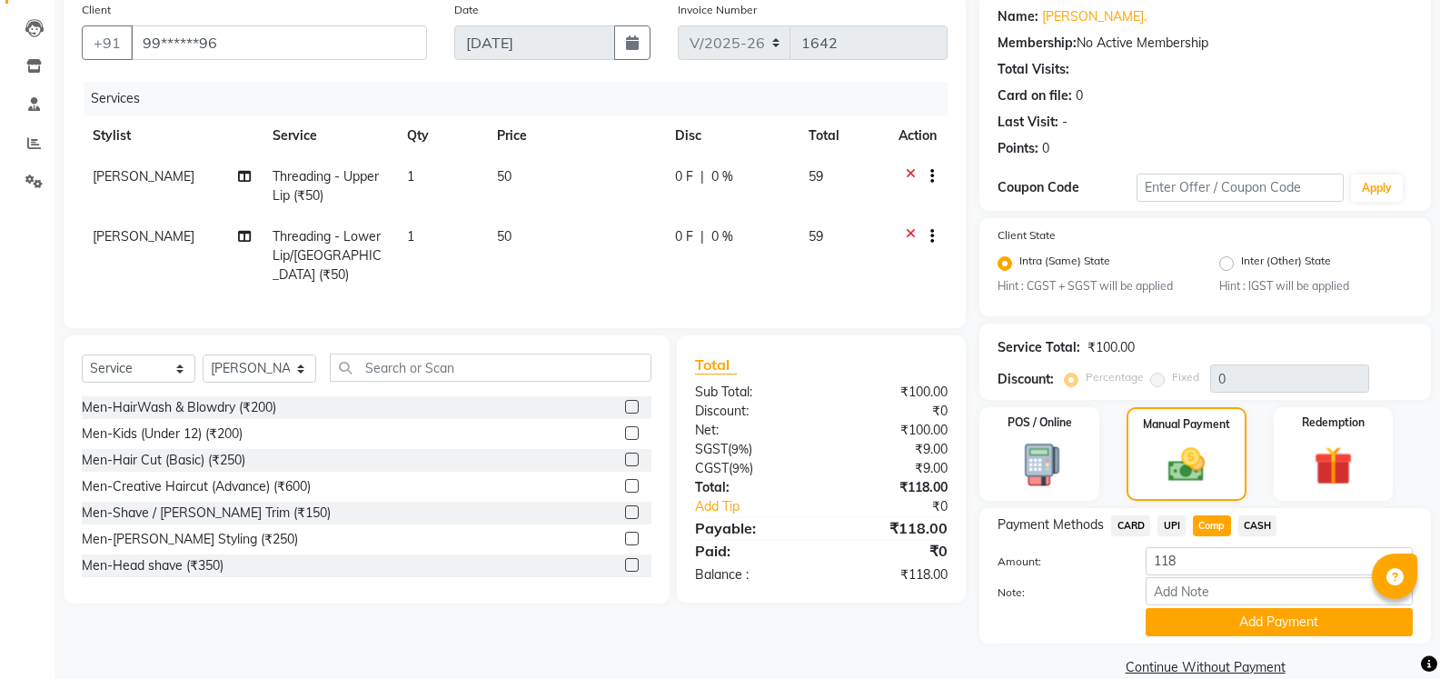
scroll to position [173, 0]
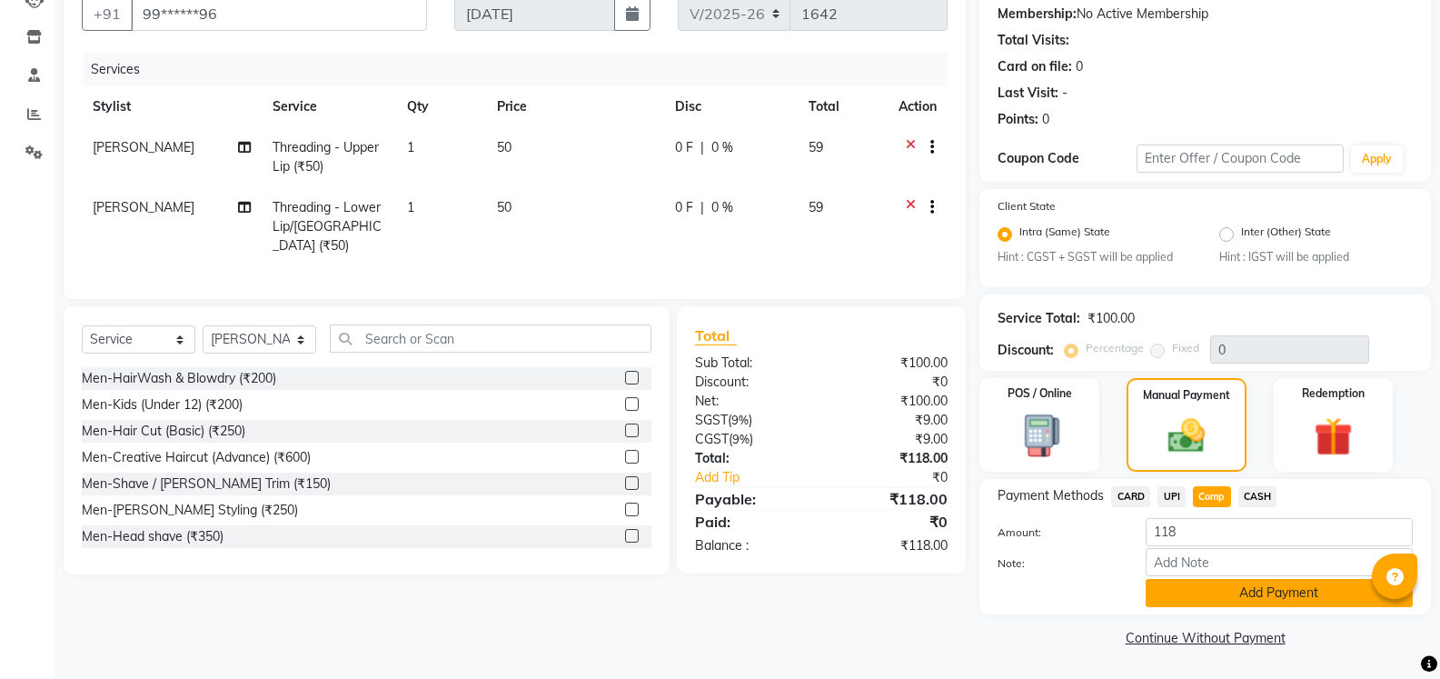
click at [1206, 588] on button "Add Payment" at bounding box center [1279, 593] width 267 height 28
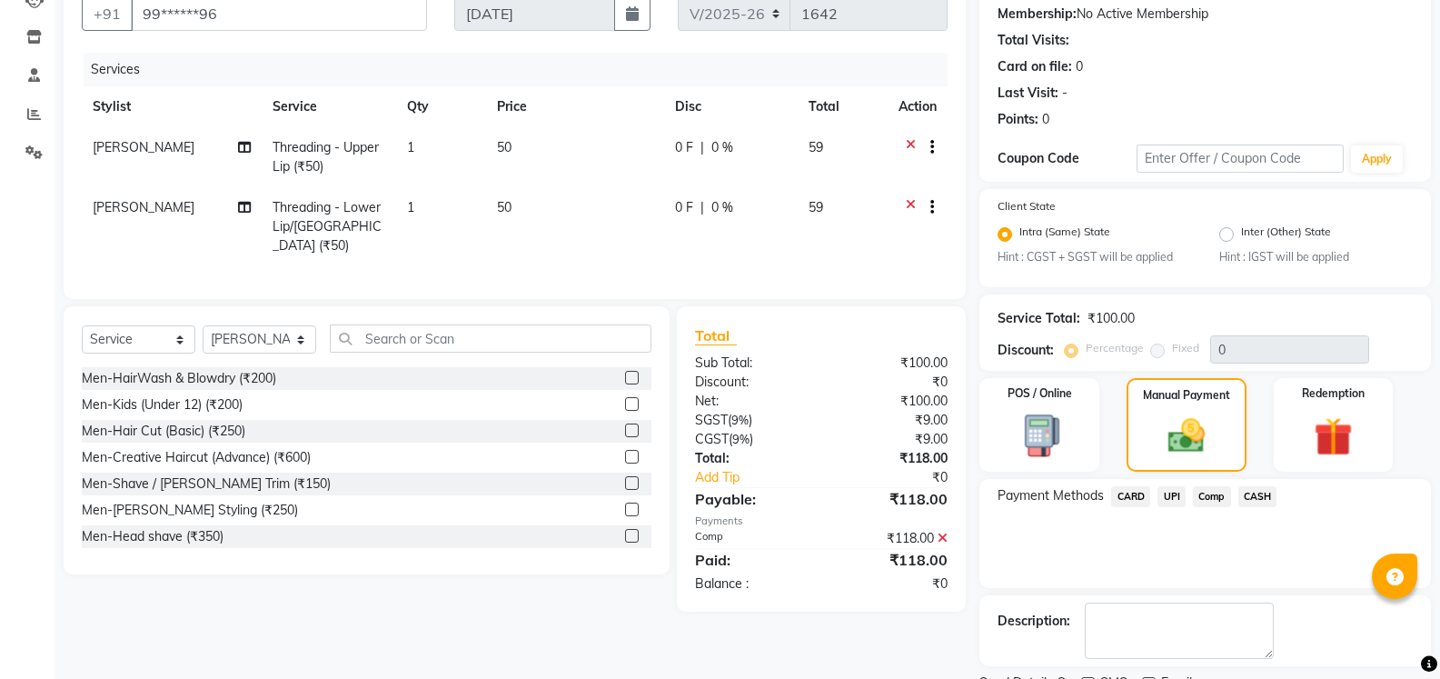
scroll to position [249, 0]
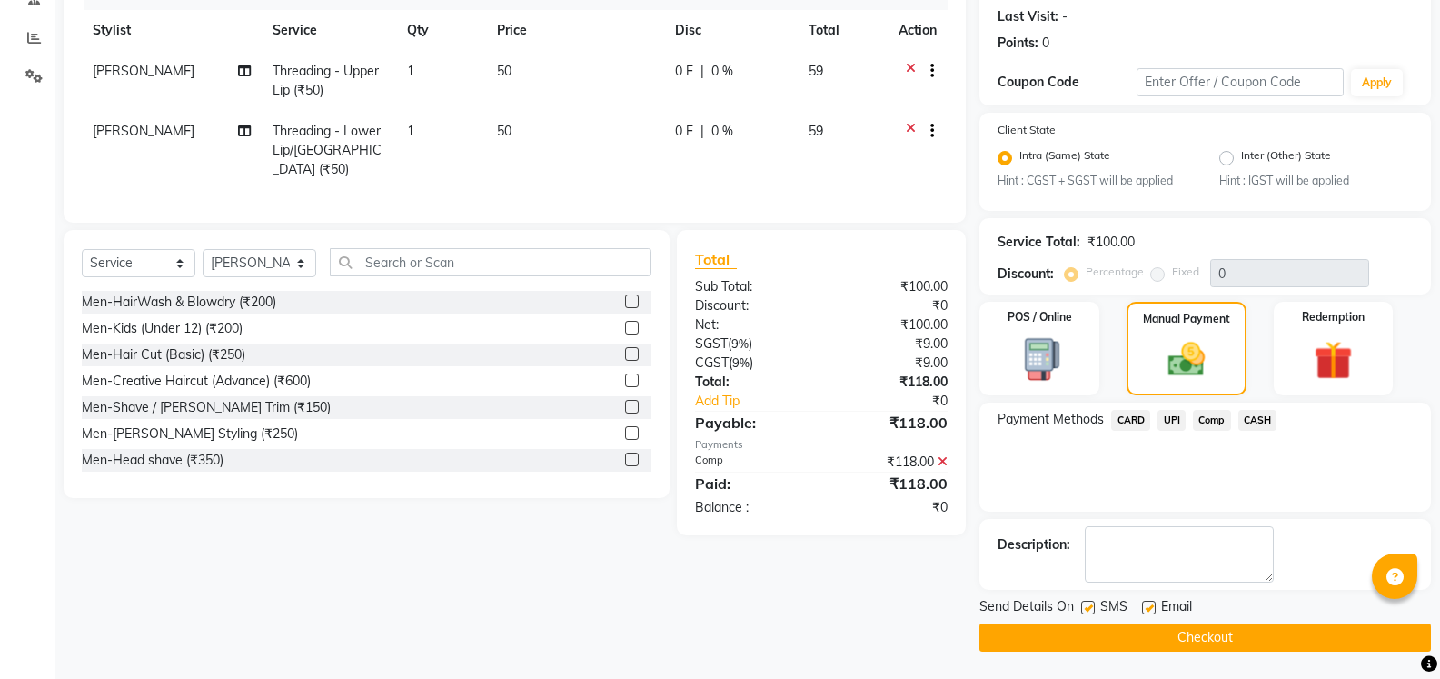
click at [1198, 635] on button "Checkout" at bounding box center [1206, 637] width 452 height 28
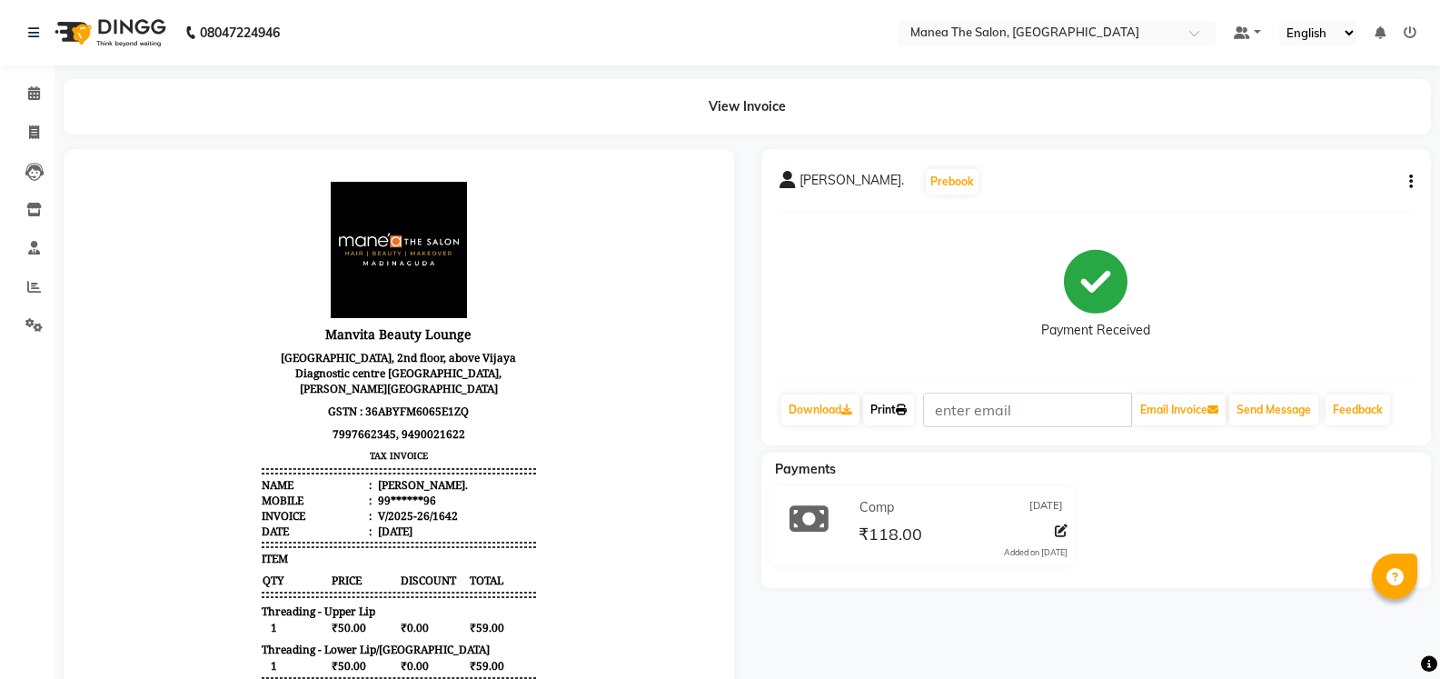
click at [909, 403] on link "Print" at bounding box center [888, 409] width 51 height 31
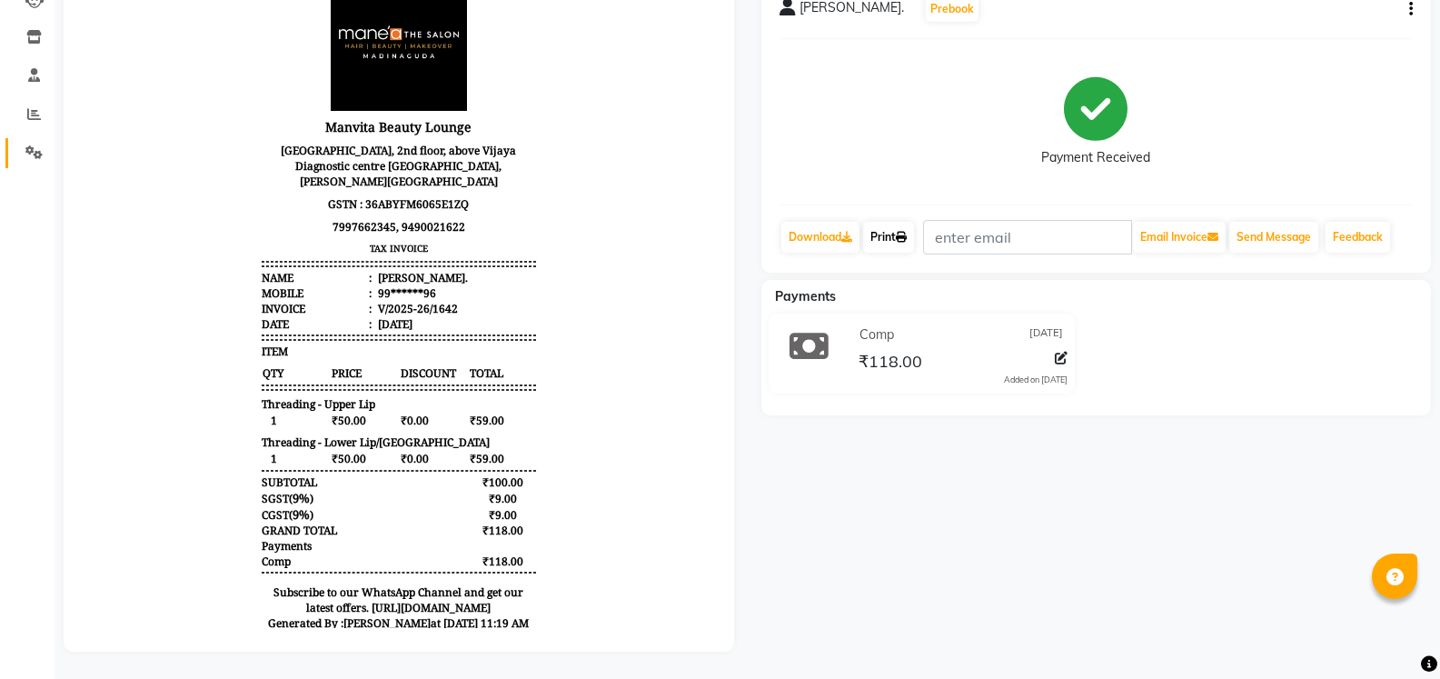
scroll to position [3, 0]
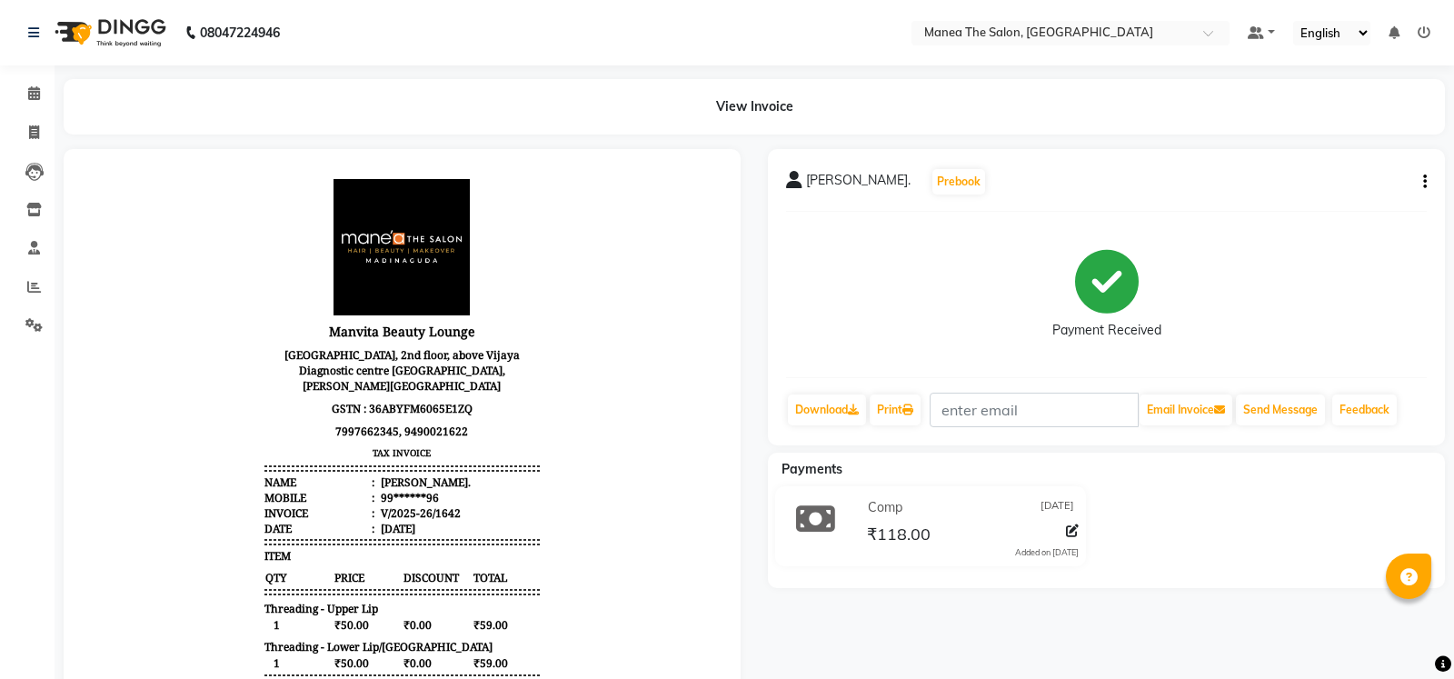
select select "5514"
select select "service"
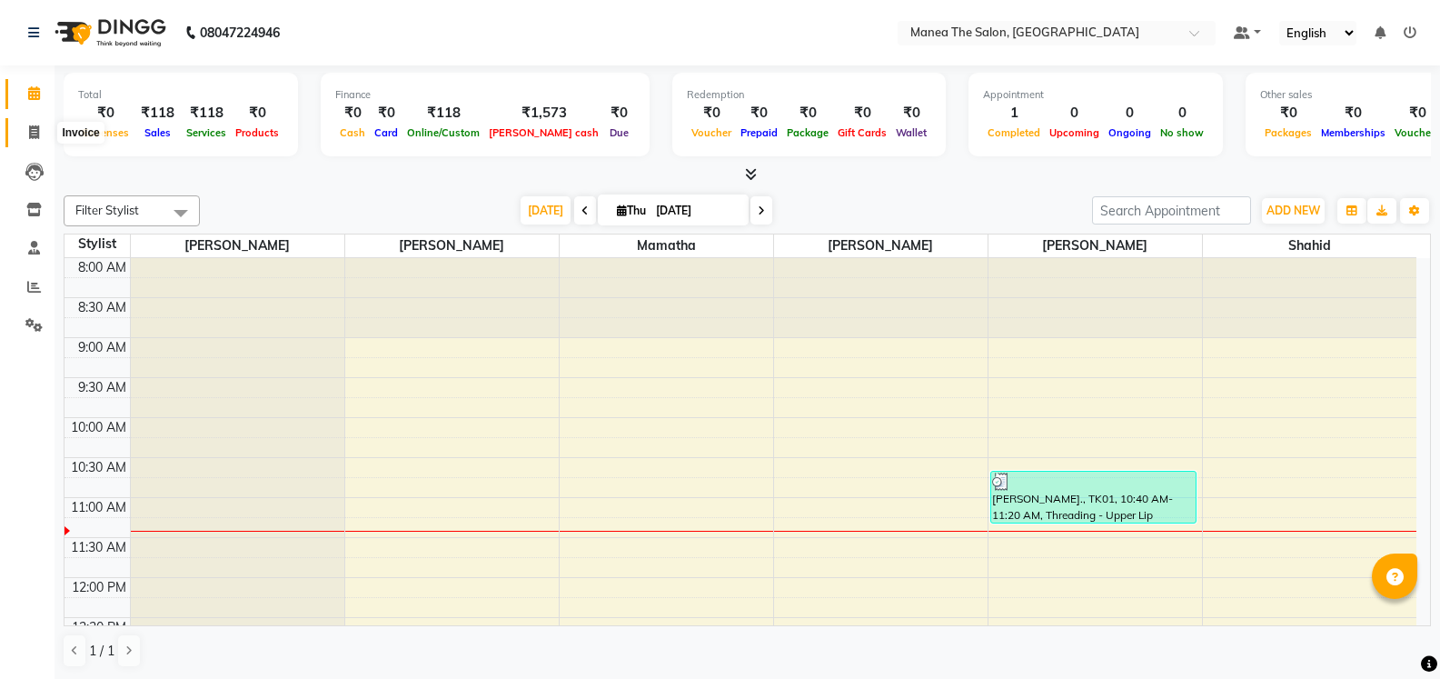
click at [35, 126] on icon at bounding box center [34, 132] width 10 height 14
select select "service"
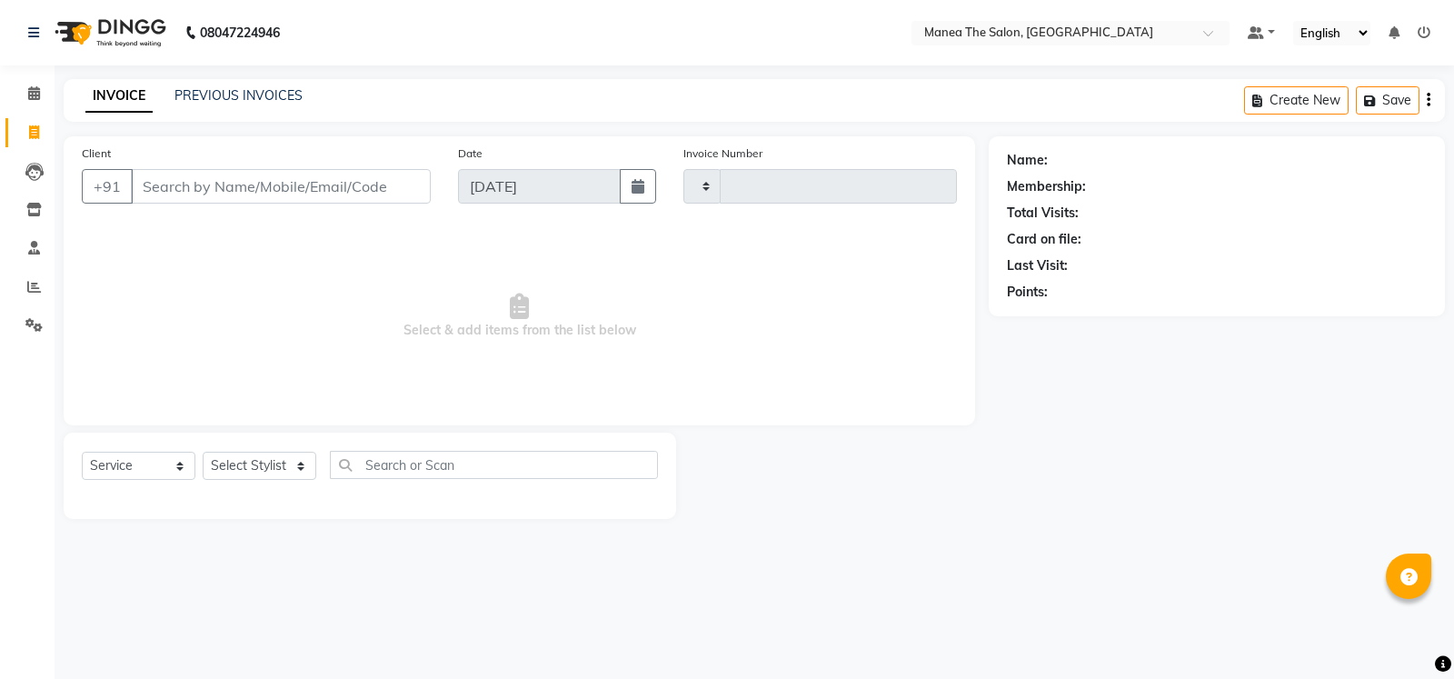
type input "1643"
select select "5514"
click at [279, 463] on select "Select Stylist Mamatha Monalika Nikhitha Rehan Ali Satya Kalagara Shahid Sita N…" at bounding box center [260, 466] width 114 height 28
select select "90675"
click at [203, 452] on select "Select Stylist Mamatha Monalika Nikhitha Rehan Ali Satya Kalagara Shahid Sita N…" at bounding box center [260, 466] width 114 height 28
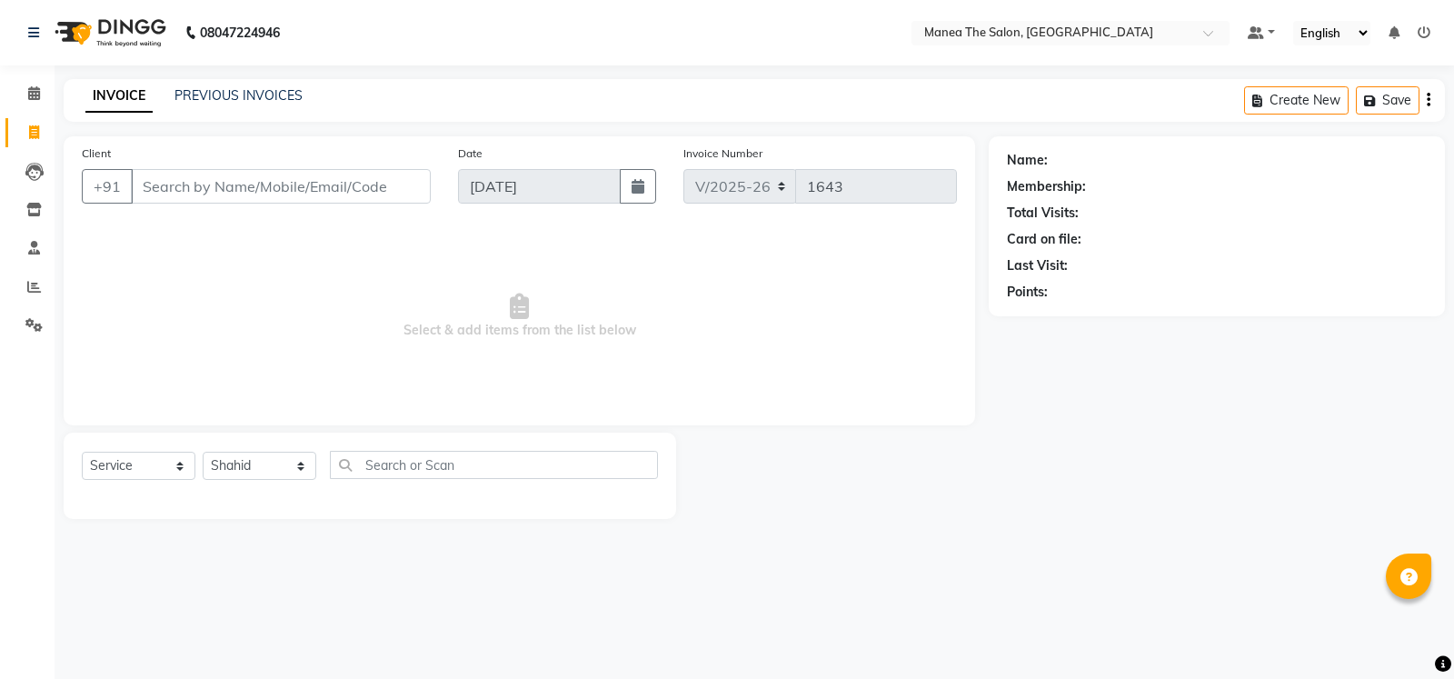
click at [293, 419] on div "Client +91 Date 04-09-2025 Invoice Number V/2025 V/2025-26 1643 Select & add it…" at bounding box center [519, 280] width 911 height 289
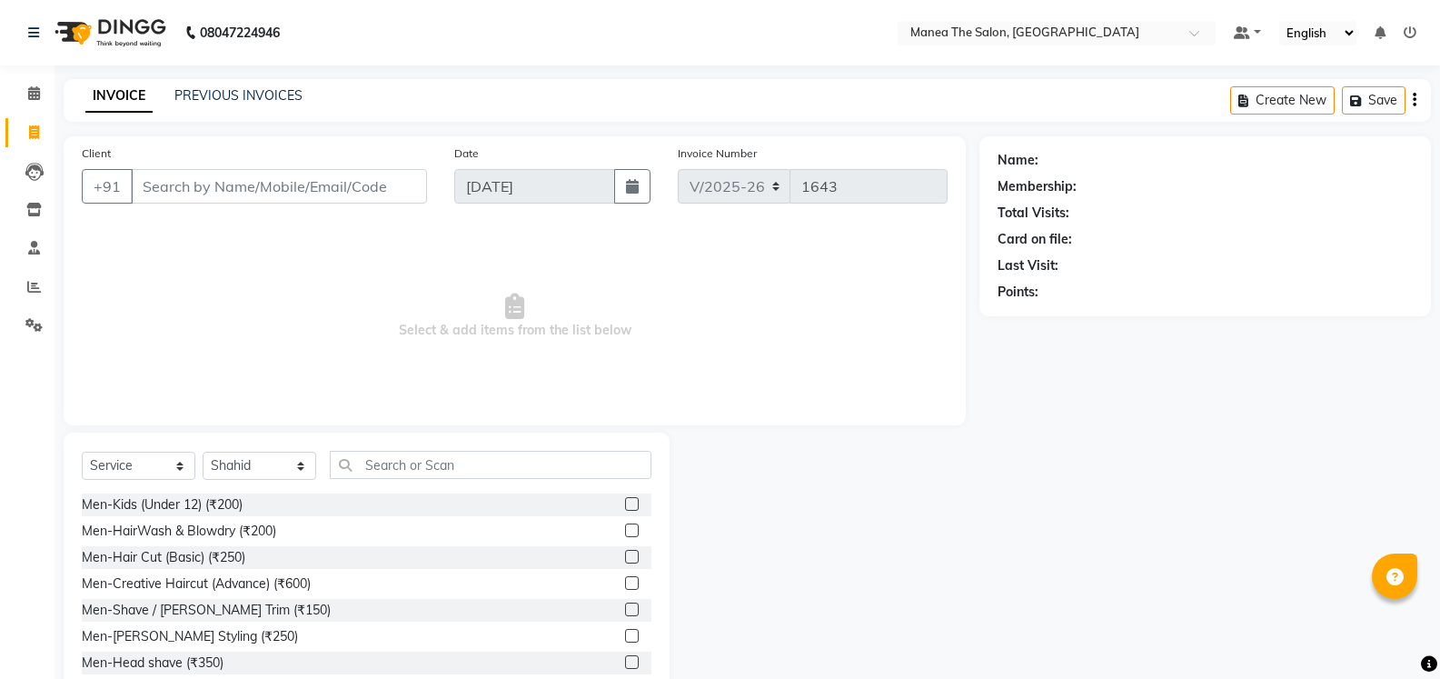
click at [632, 554] on div at bounding box center [638, 557] width 26 height 23
click at [625, 557] on label at bounding box center [632, 557] width 14 height 14
click at [625, 557] on input "checkbox" at bounding box center [631, 558] width 12 height 12
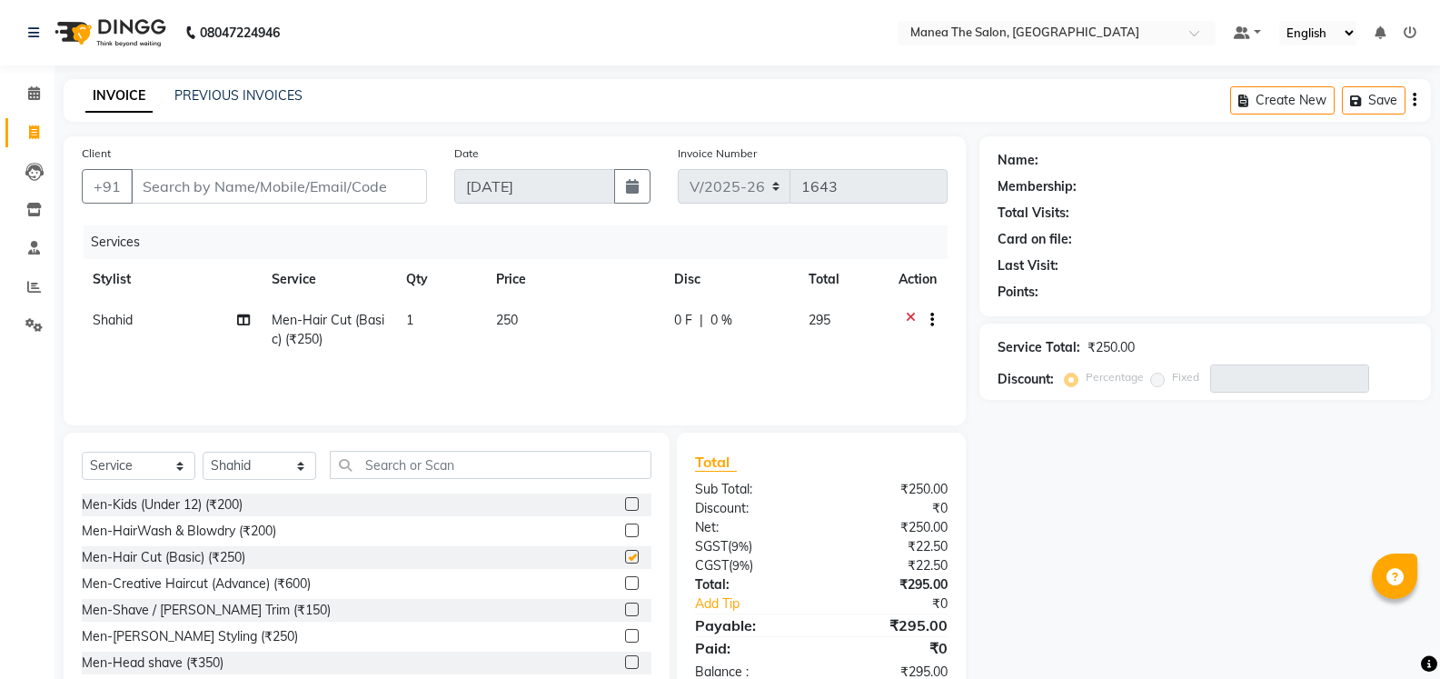
checkbox input "false"
click at [220, 184] on input "Client" at bounding box center [279, 186] width 296 height 35
type input "9"
type input "0"
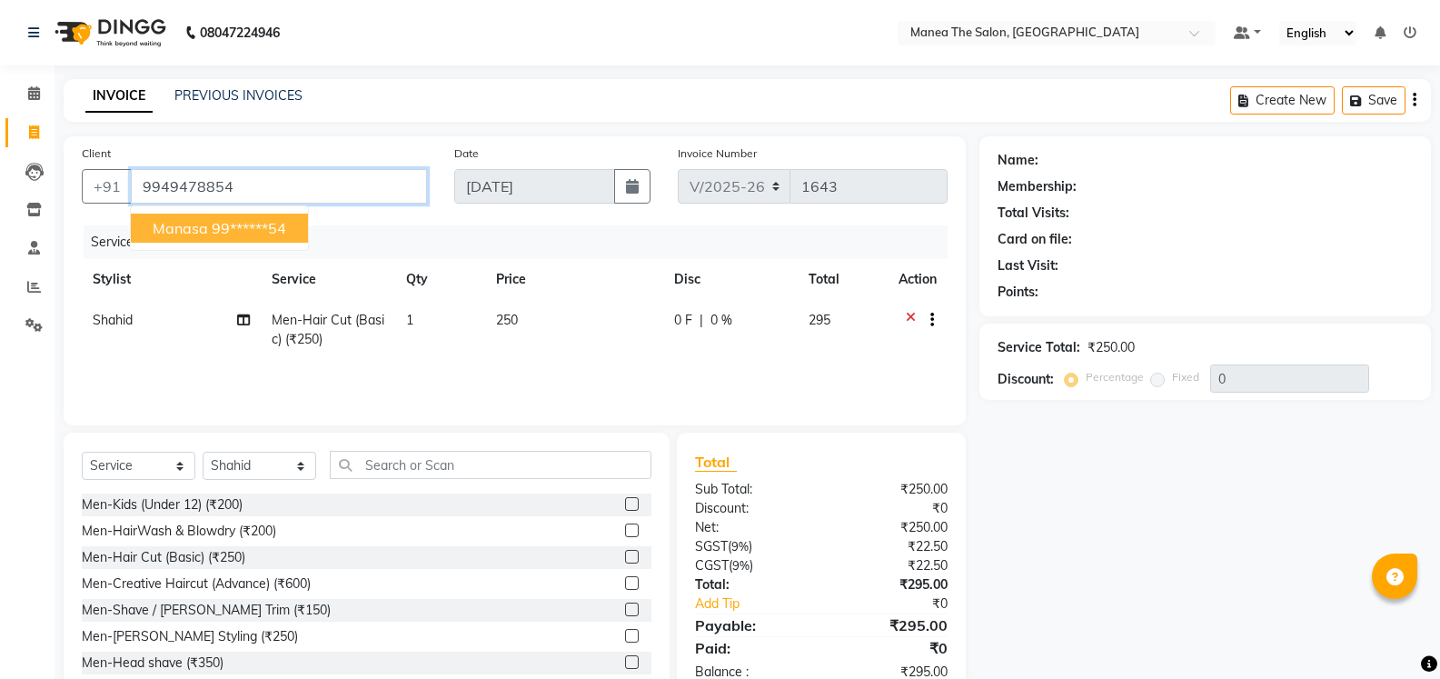
type input "9949478854"
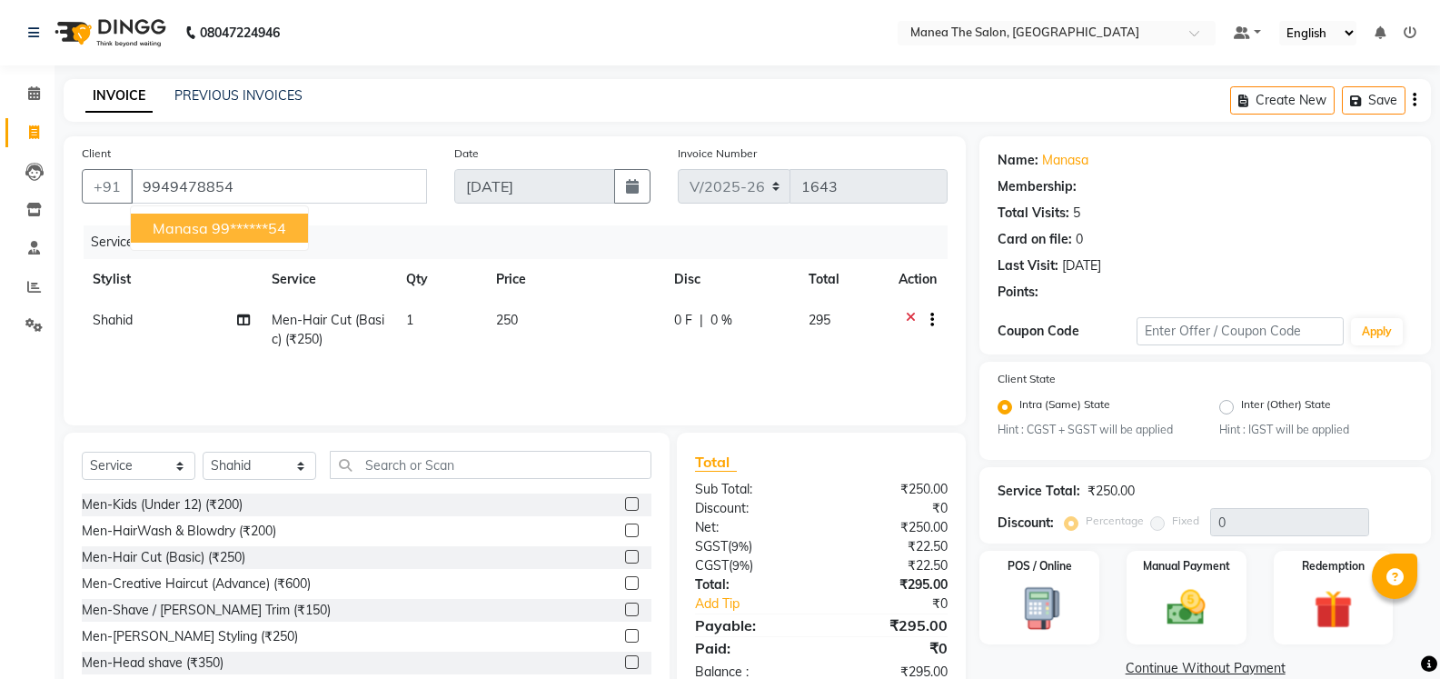
type input "20"
select select "1: Object"
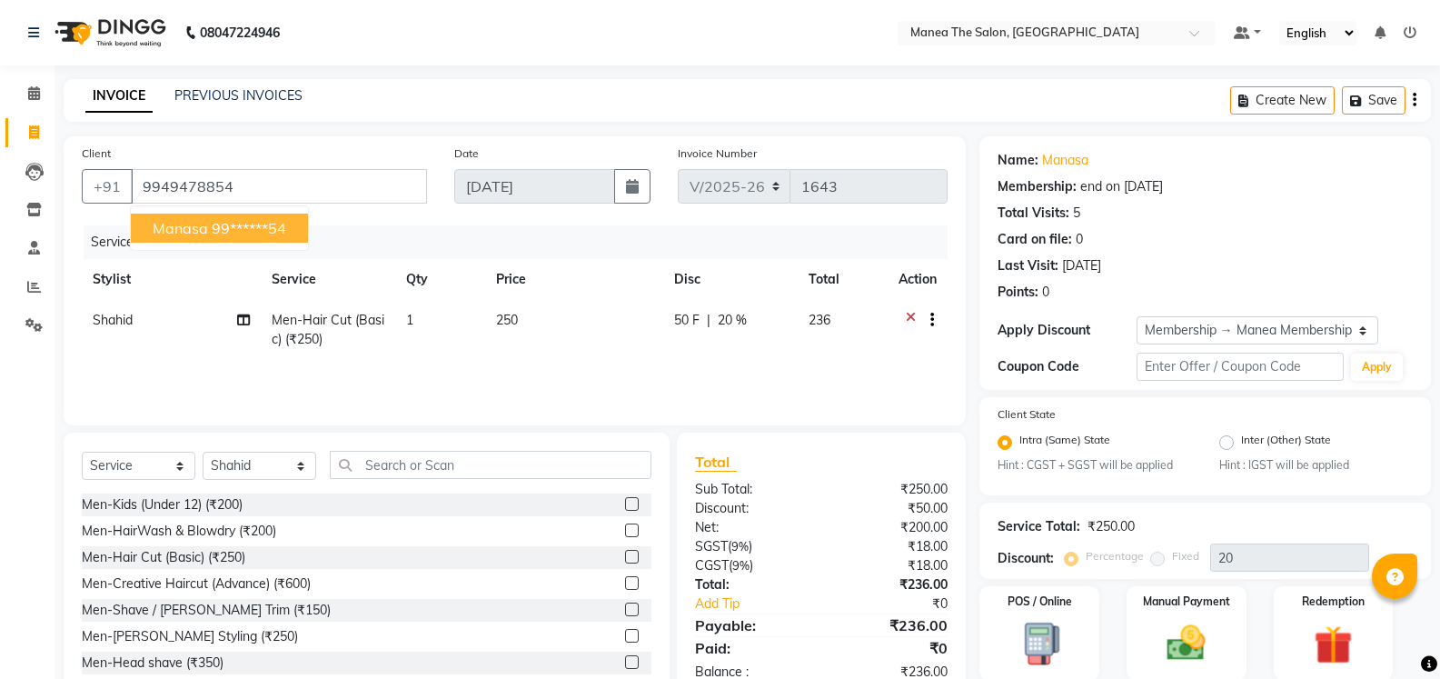
click at [265, 234] on ngb-highlight "99******54" at bounding box center [249, 228] width 75 height 18
type input "99******54"
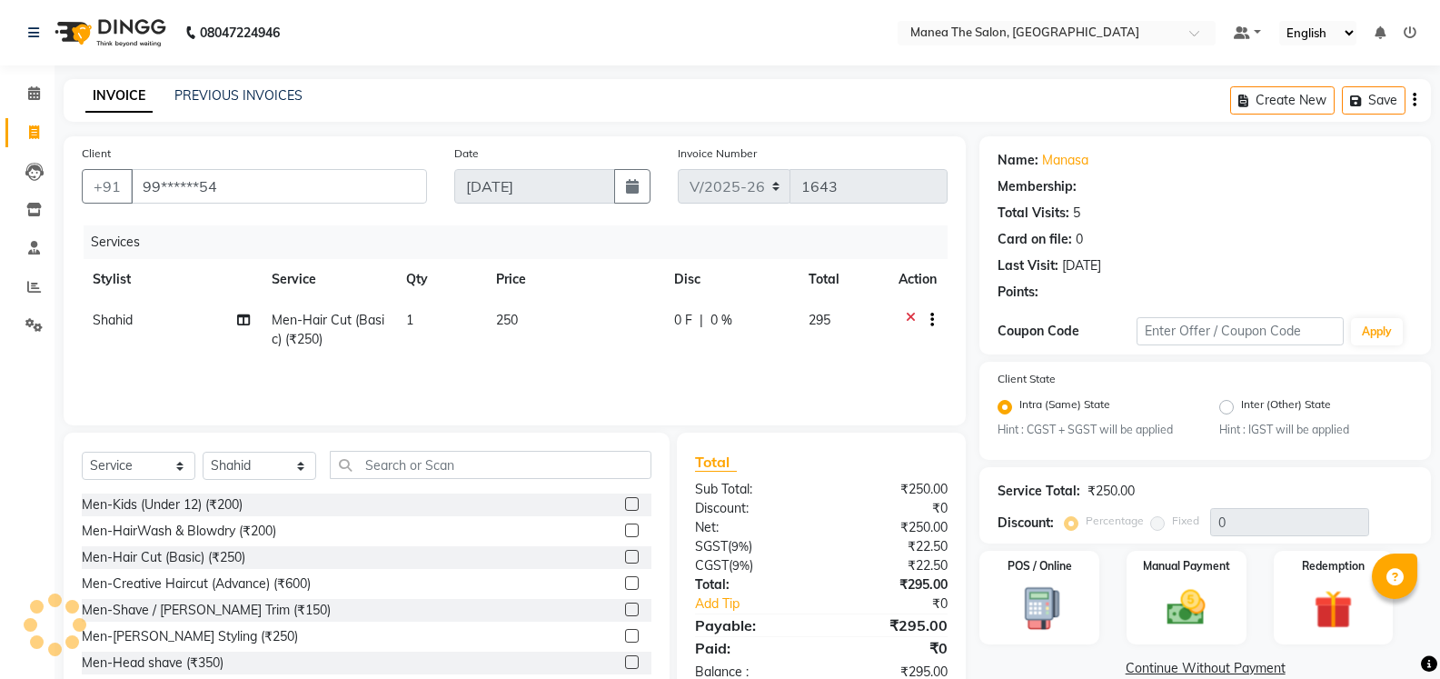
type input "20"
select select "1: Object"
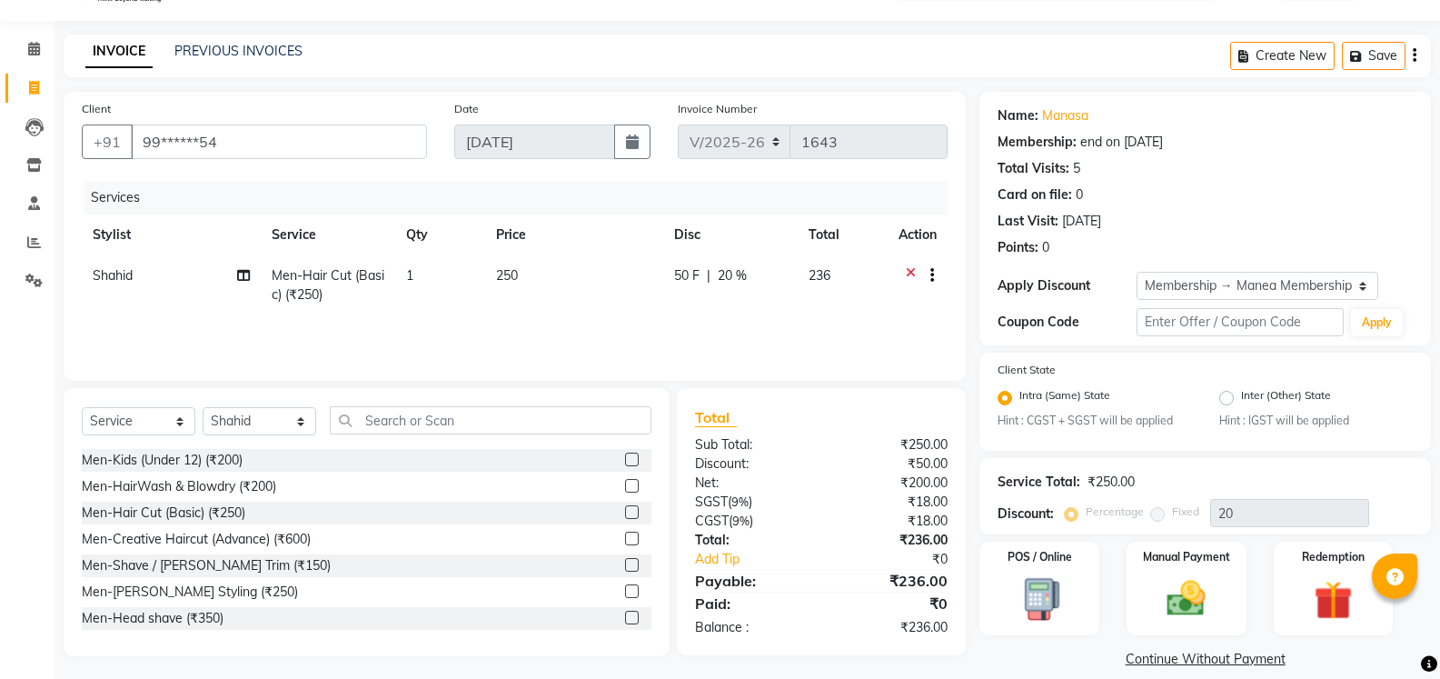
scroll to position [65, 0]
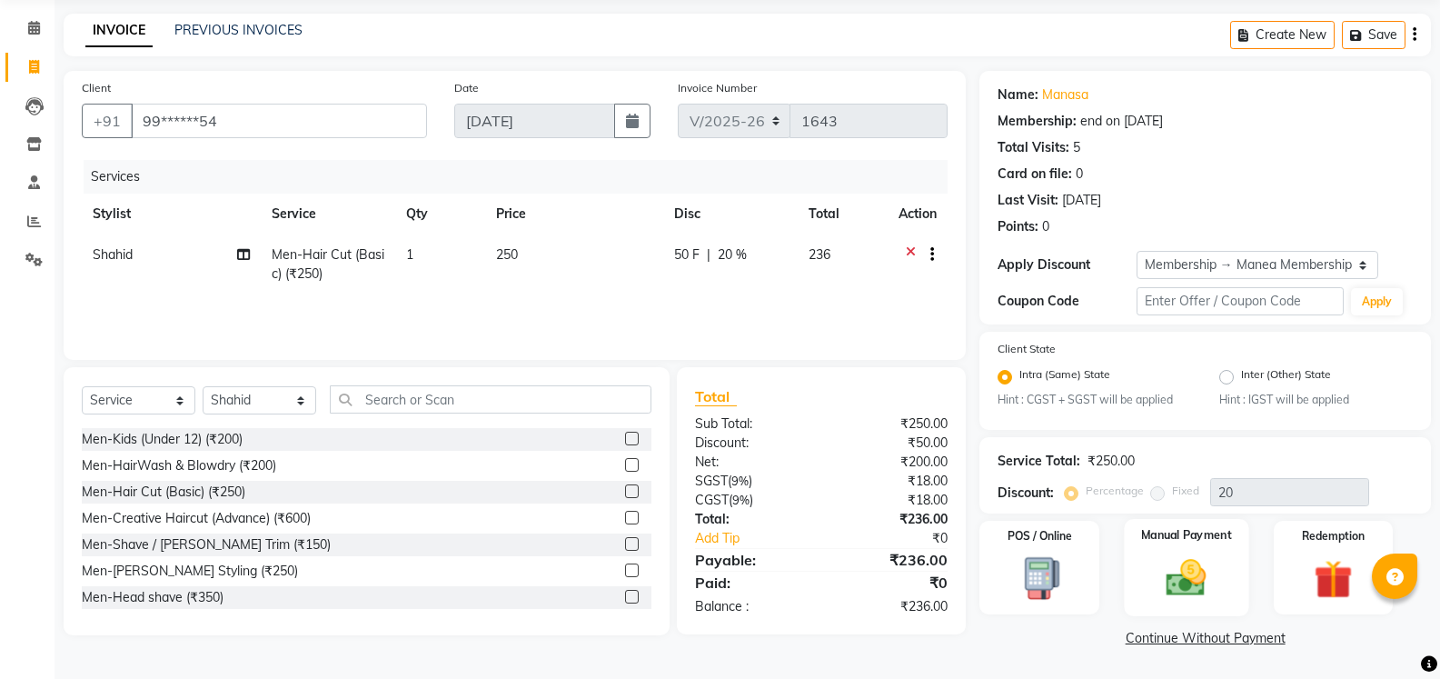
click at [1160, 574] on img at bounding box center [1186, 578] width 65 height 46
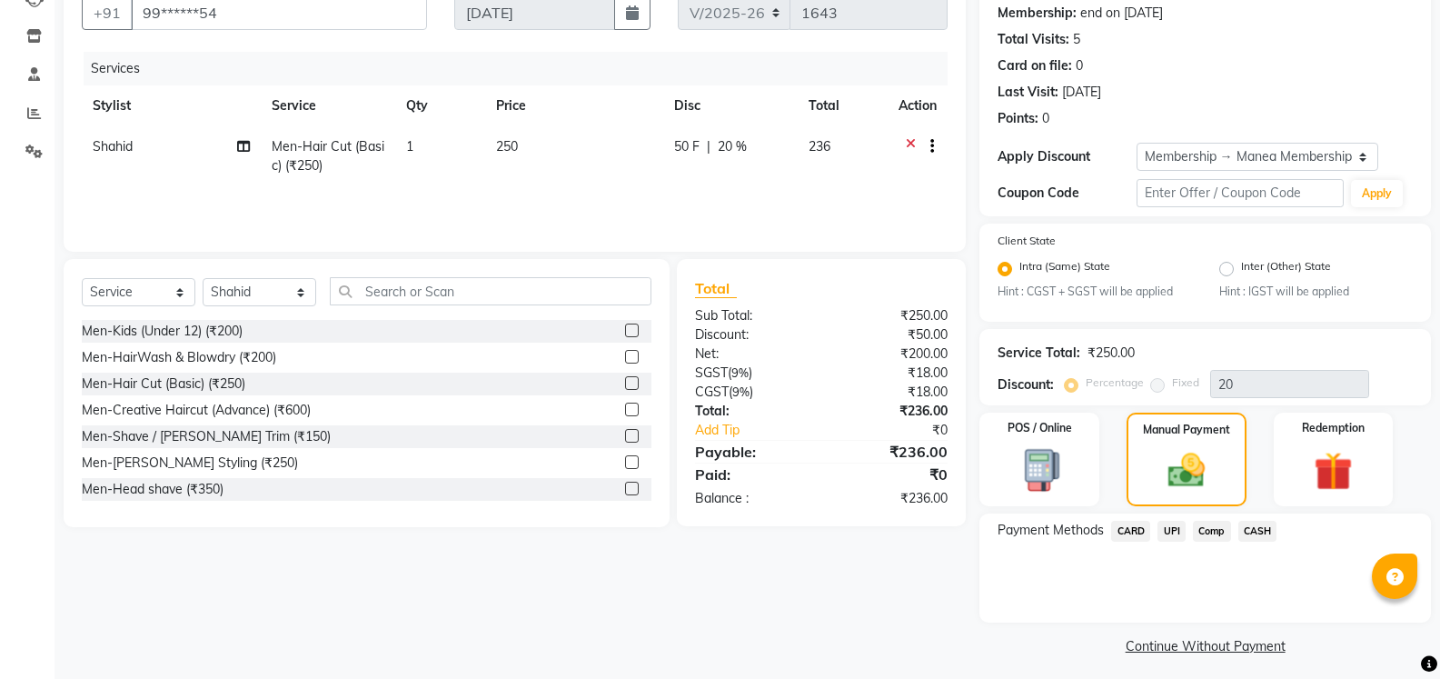
scroll to position [182, 0]
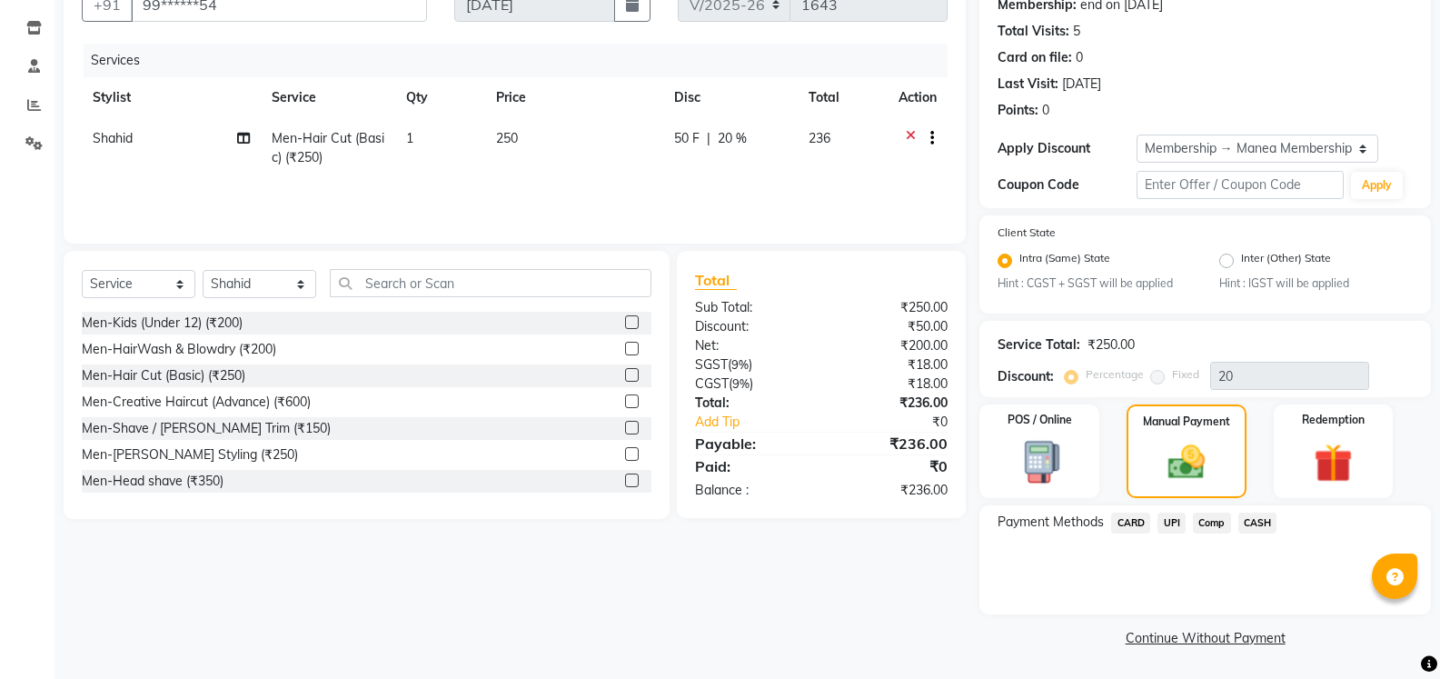
click at [1172, 517] on span "UPI" at bounding box center [1172, 522] width 28 height 21
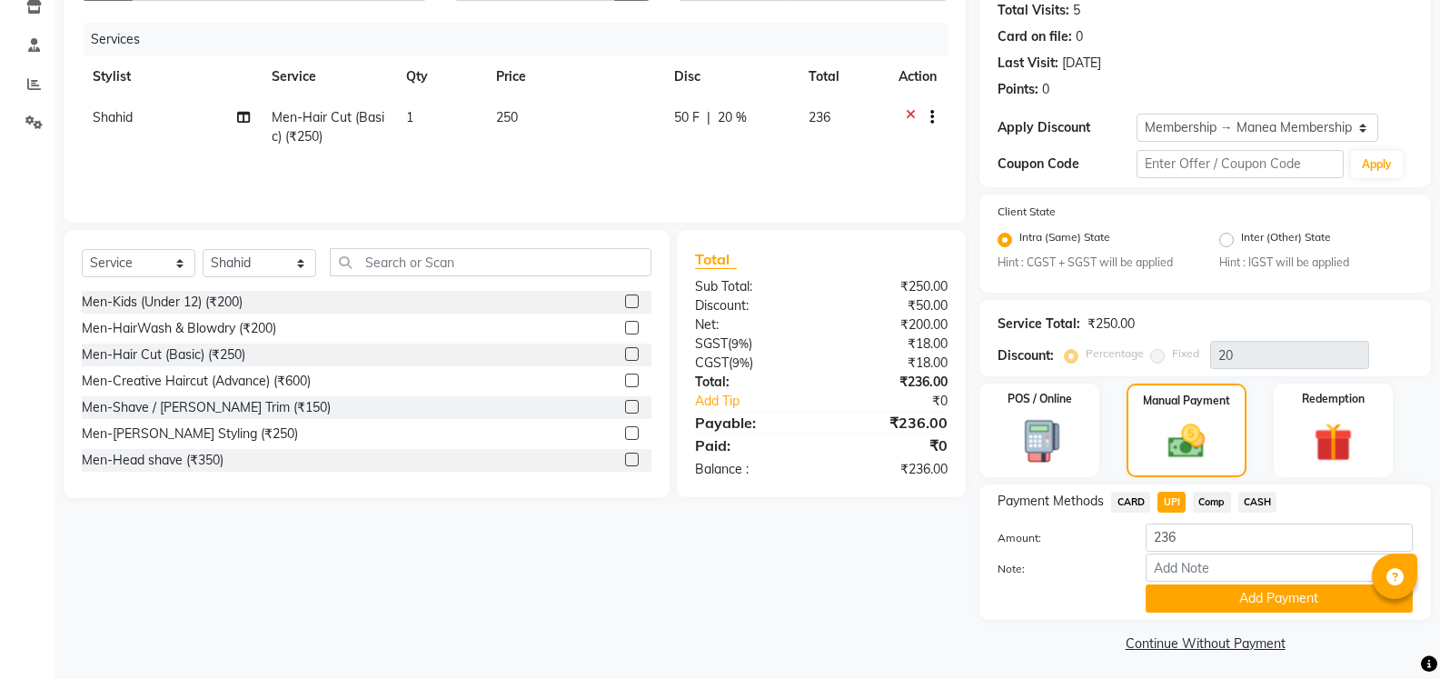
scroll to position [208, 0]
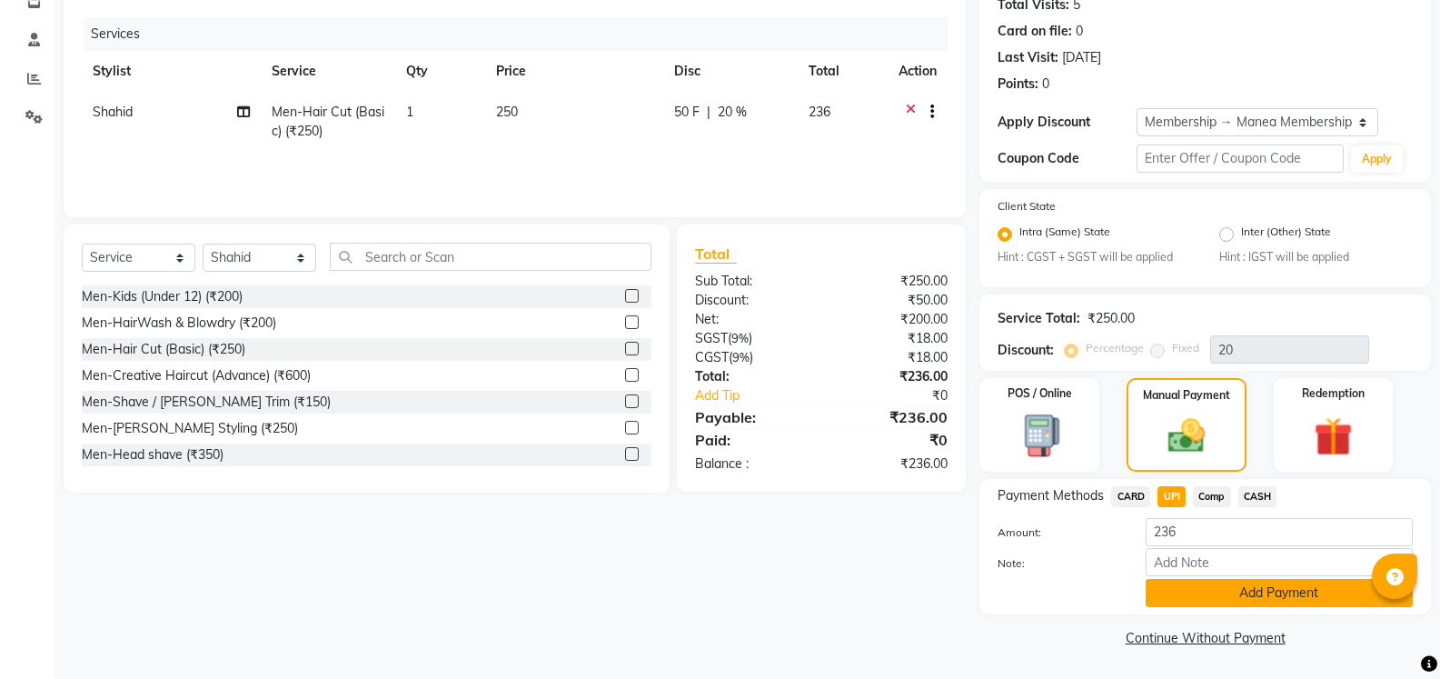
click at [1185, 580] on button "Add Payment" at bounding box center [1279, 593] width 267 height 28
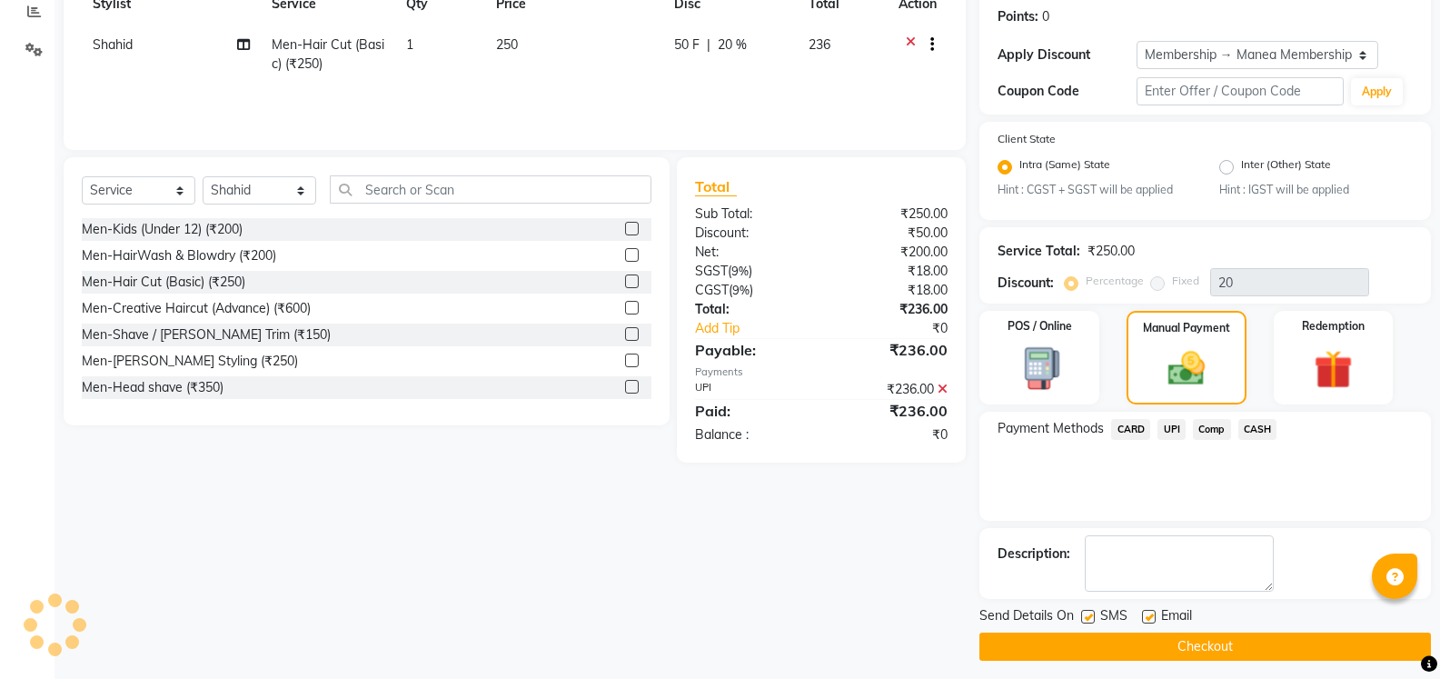
scroll to position [284, 0]
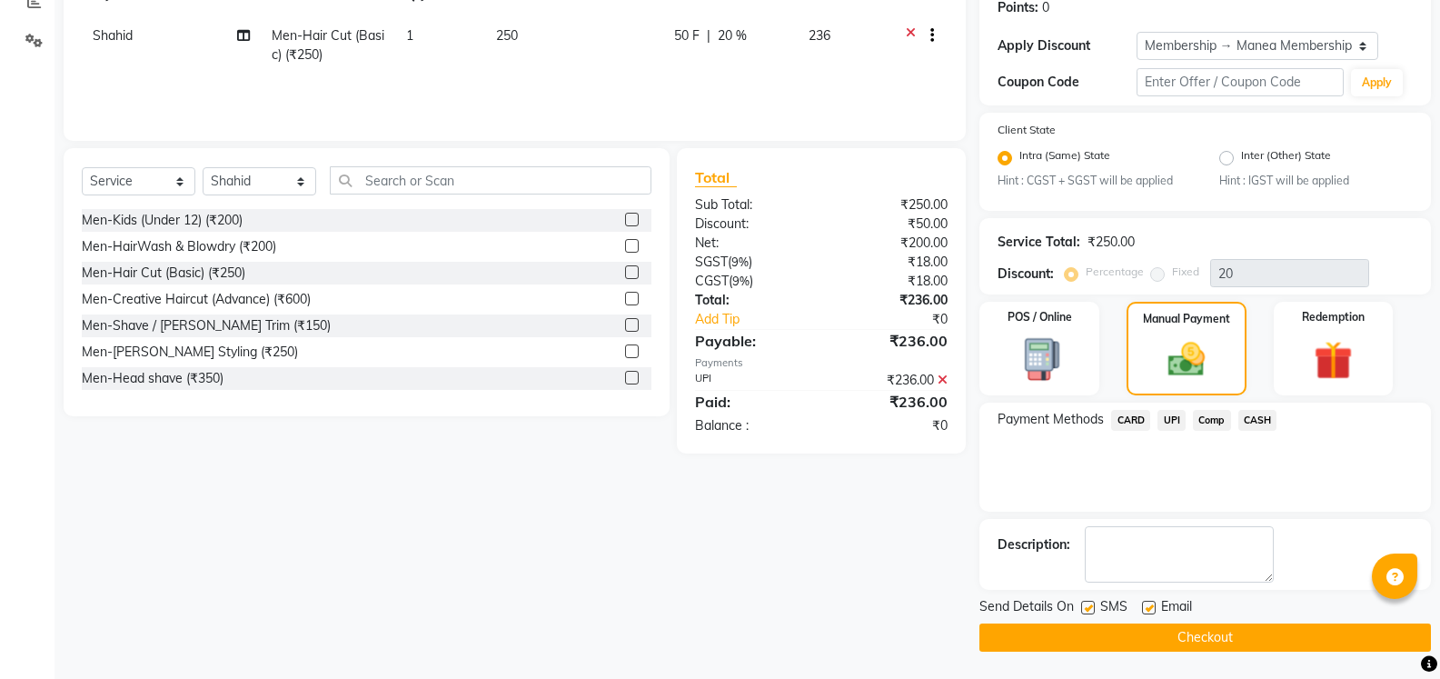
click at [1252, 636] on button "Checkout" at bounding box center [1206, 637] width 452 height 28
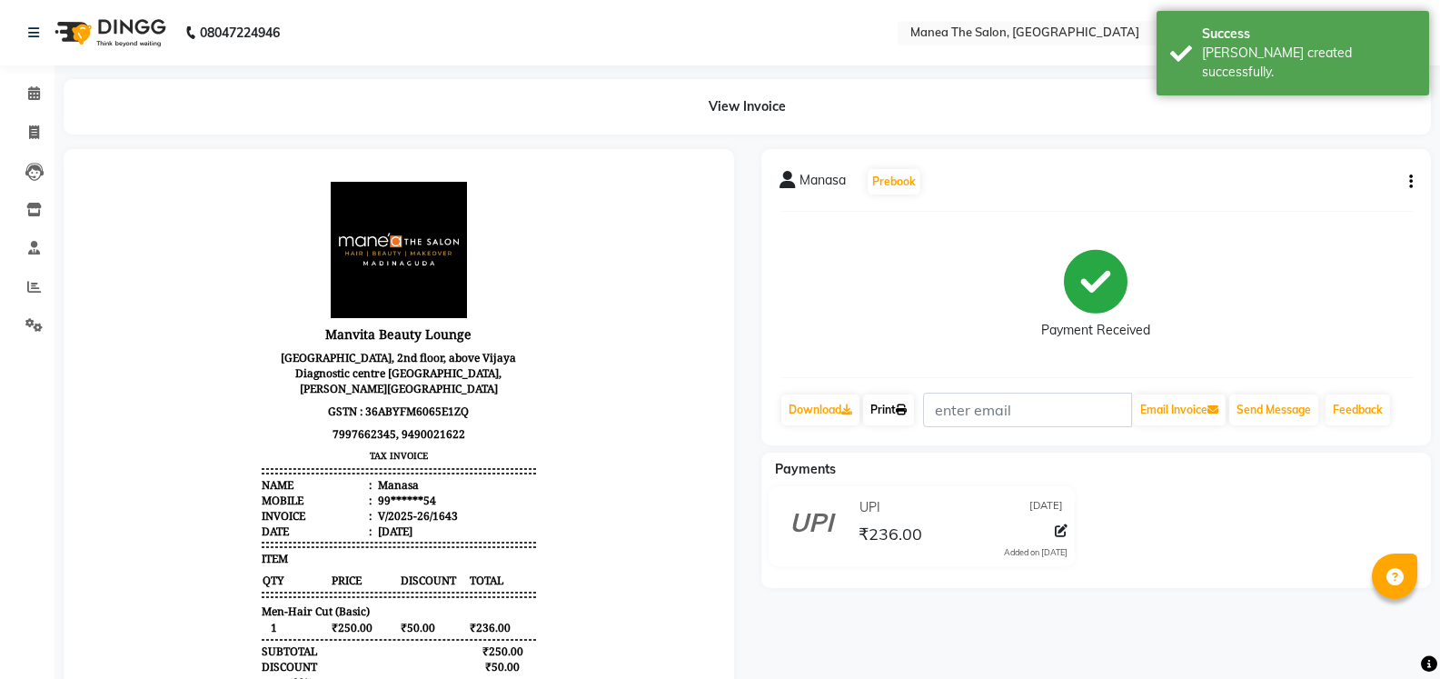
click at [883, 410] on link "Print" at bounding box center [888, 409] width 51 height 31
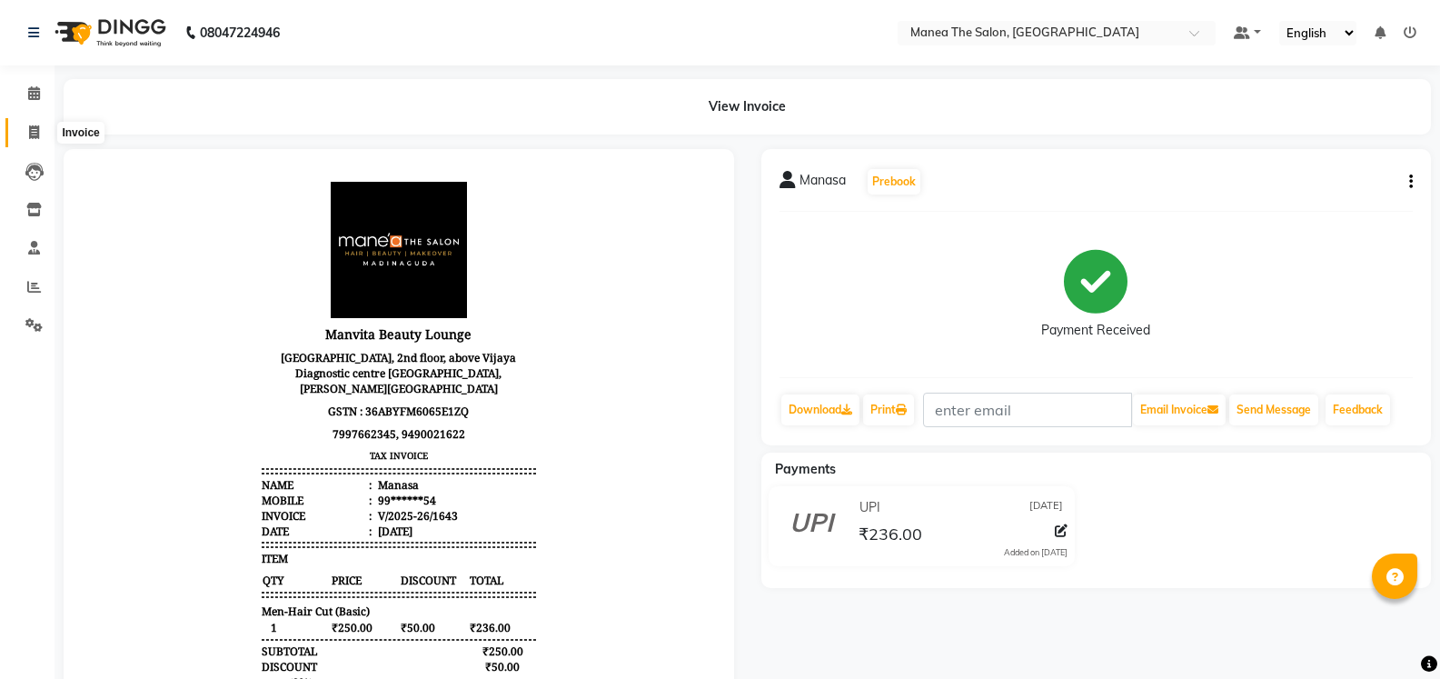
click at [30, 140] on span at bounding box center [34, 133] width 32 height 21
select select "service"
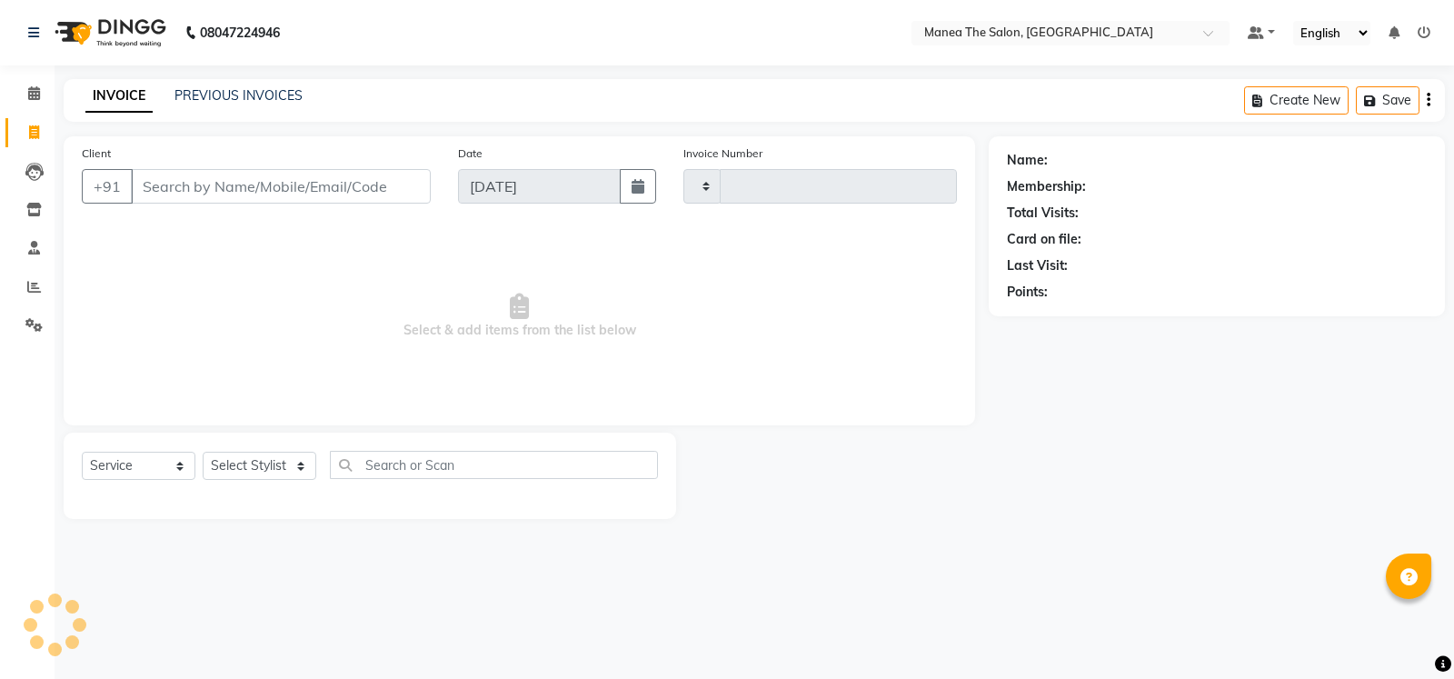
type input "1644"
select select "5514"
